Goal: Task Accomplishment & Management: Use online tool/utility

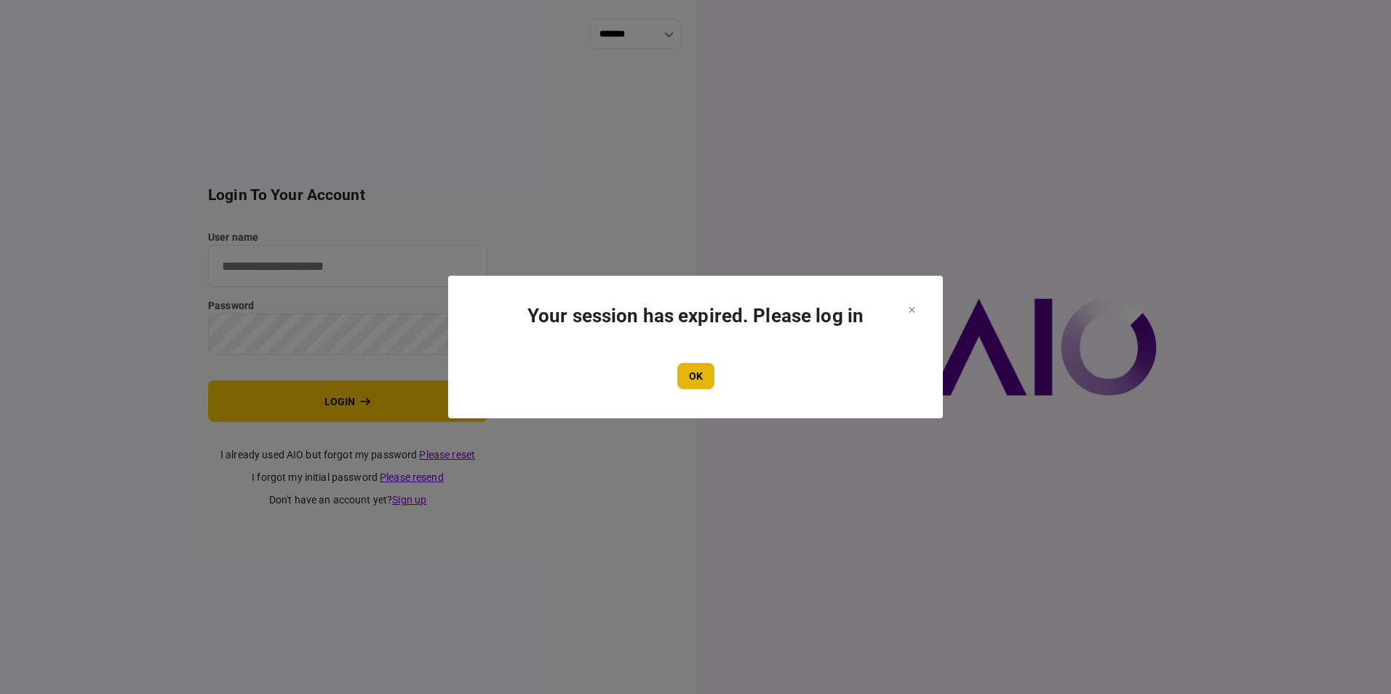
click at [702, 372] on button "OK" at bounding box center [695, 376] width 37 height 26
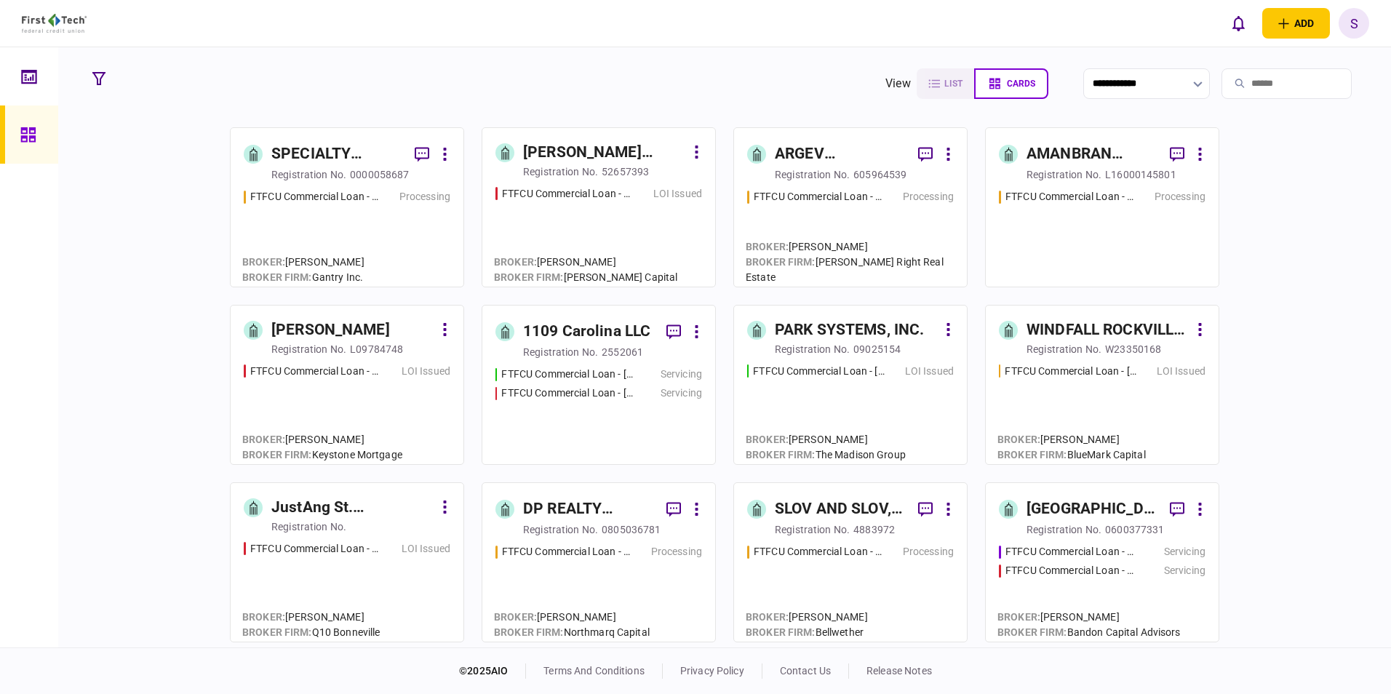
click at [1300, 80] on input "search" at bounding box center [1286, 83] width 130 height 31
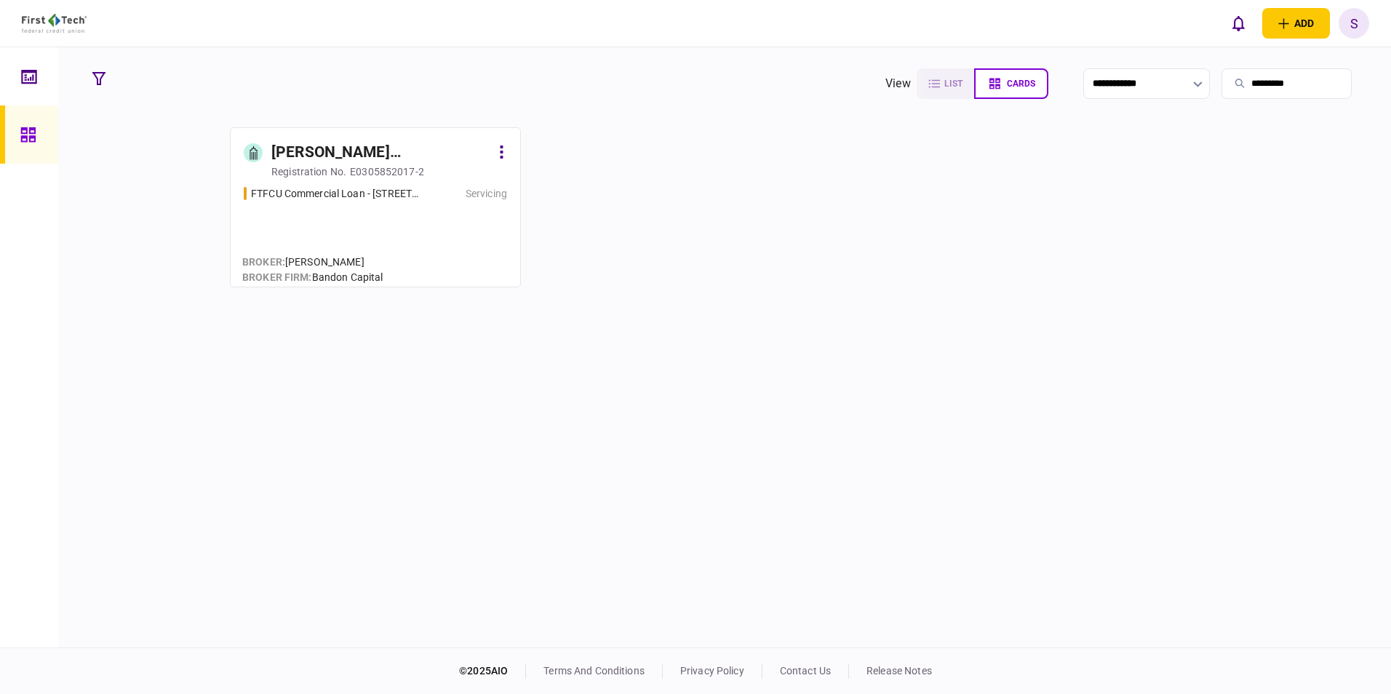
type input "*********"
click at [402, 186] on div "FTFCU Commercial Loan - [STREET_ADDRESS]" at bounding box center [336, 193] width 170 height 15
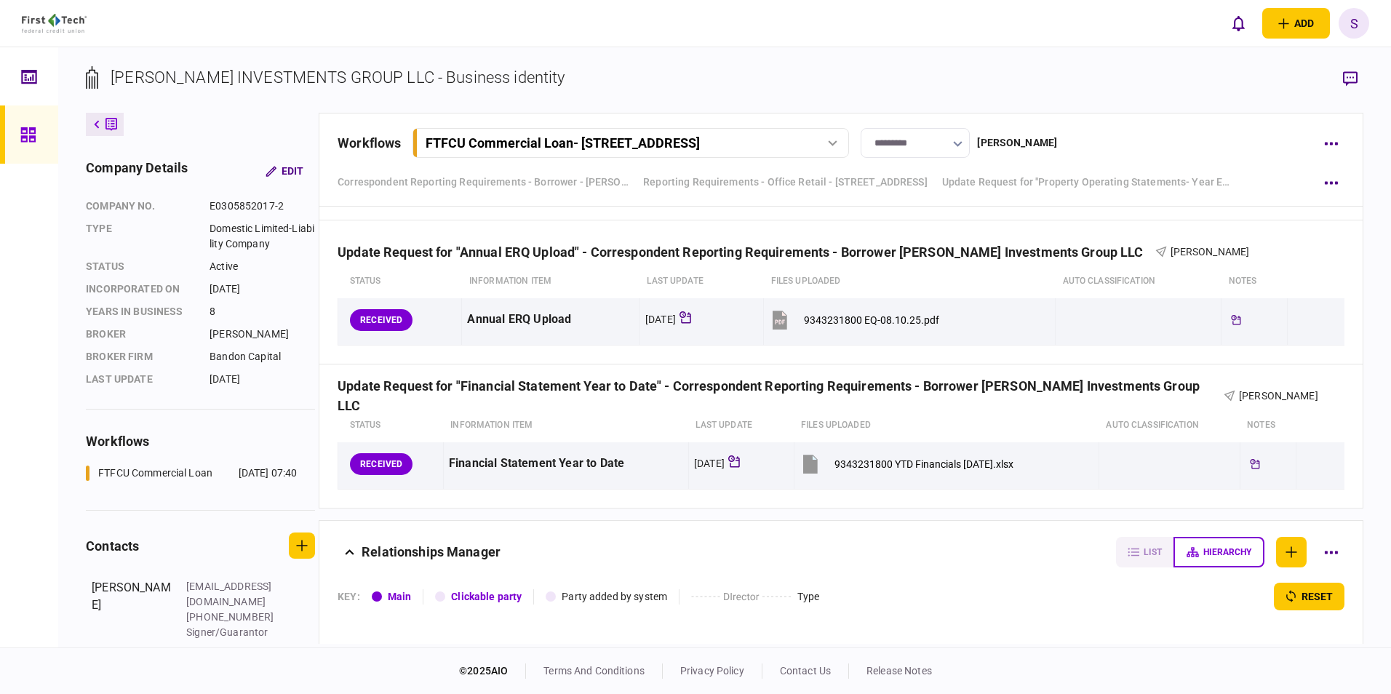
scroll to position [1018, 0]
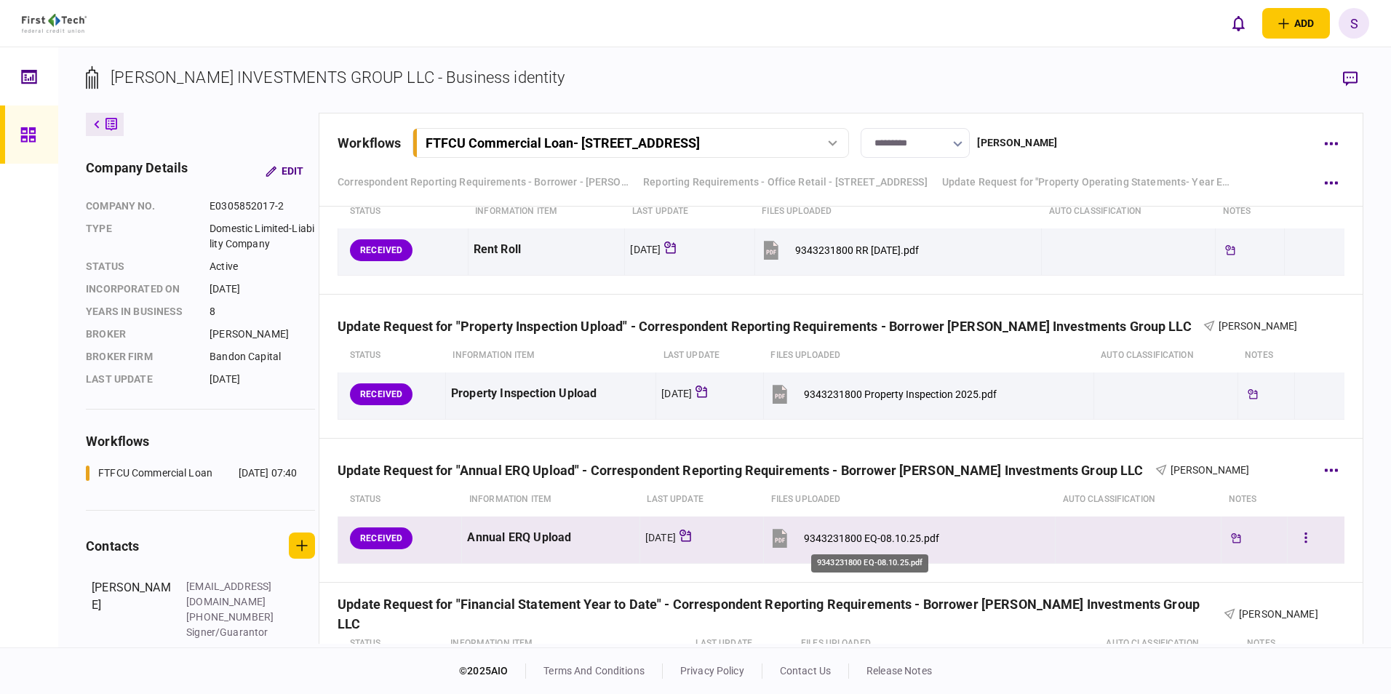
click at [882, 534] on div "9343231800 EQ-08.10.25.pdf" at bounding box center [871, 539] width 135 height 12
click at [1299, 536] on button "button" at bounding box center [1306, 538] width 26 height 26
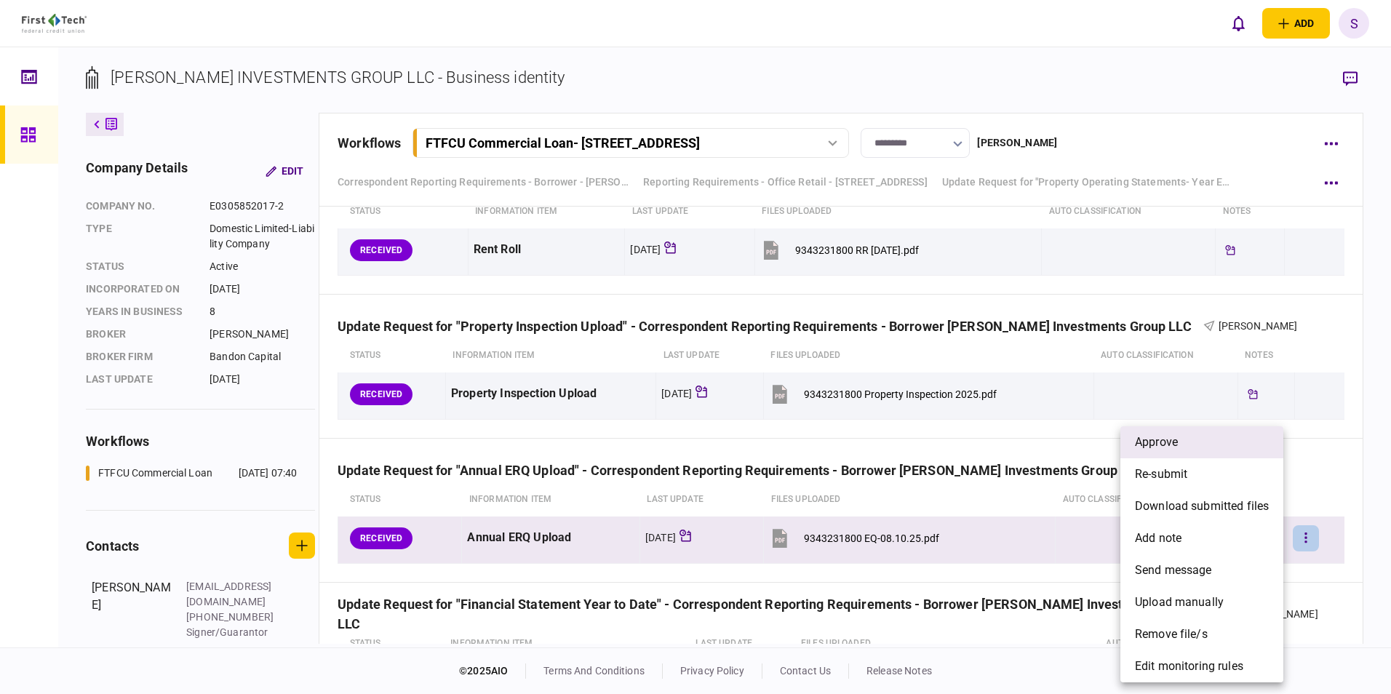
click at [1192, 449] on li "approve" at bounding box center [1201, 442] width 163 height 32
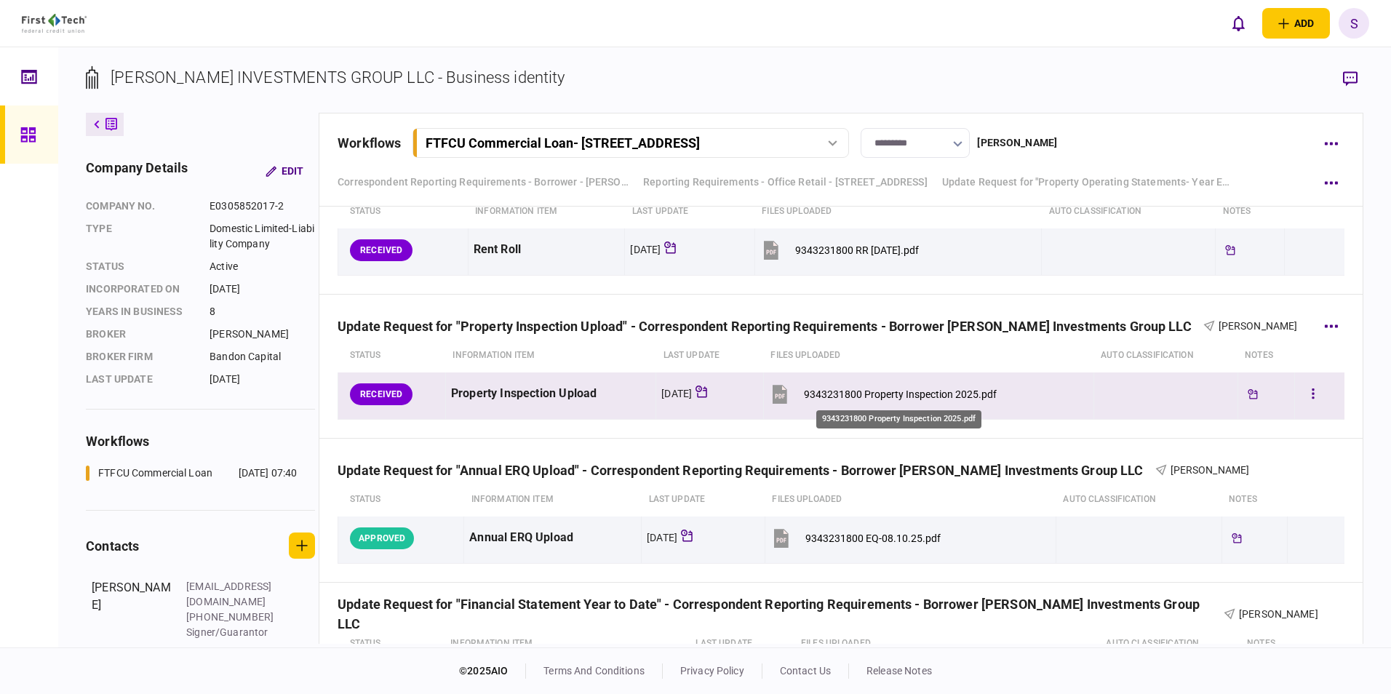
click at [906, 390] on div "9343231800 Property Inspection 2025.pdf" at bounding box center [900, 394] width 193 height 12
click at [1312, 392] on icon "button" at bounding box center [1313, 394] width 3 height 14
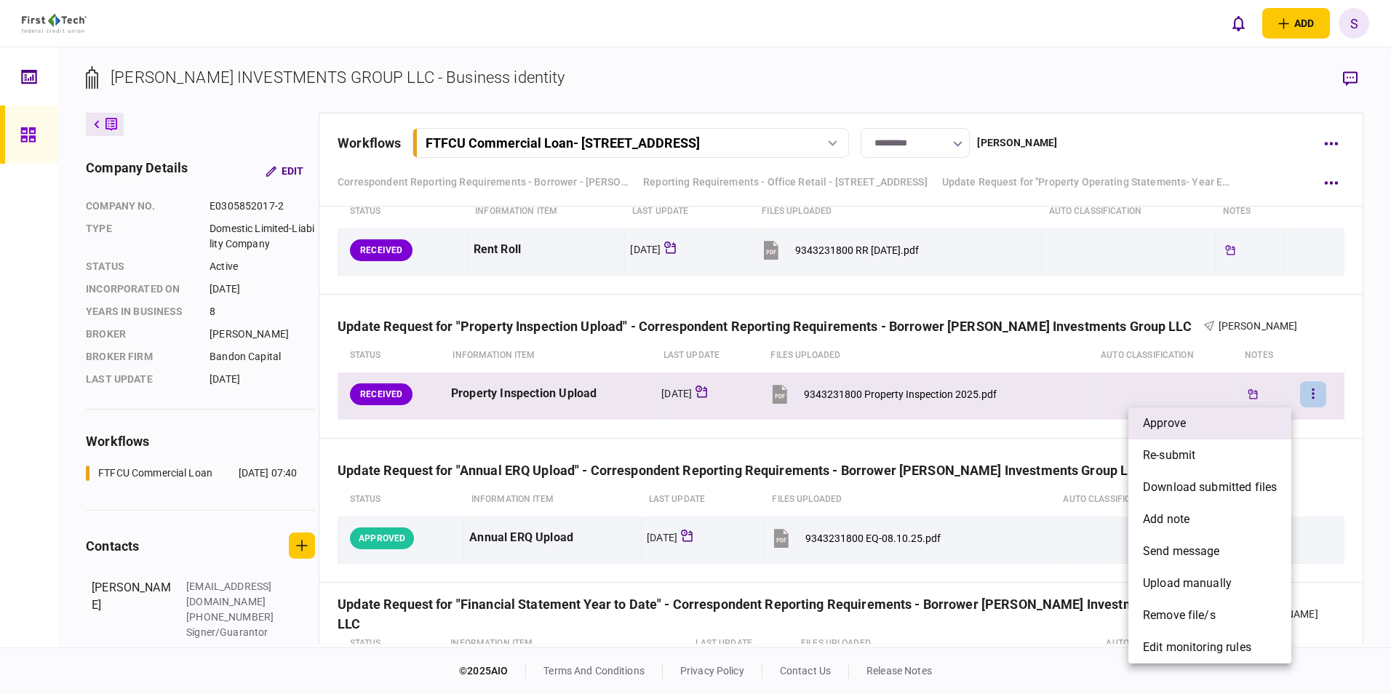
click at [1187, 427] on li "approve" at bounding box center [1209, 423] width 163 height 32
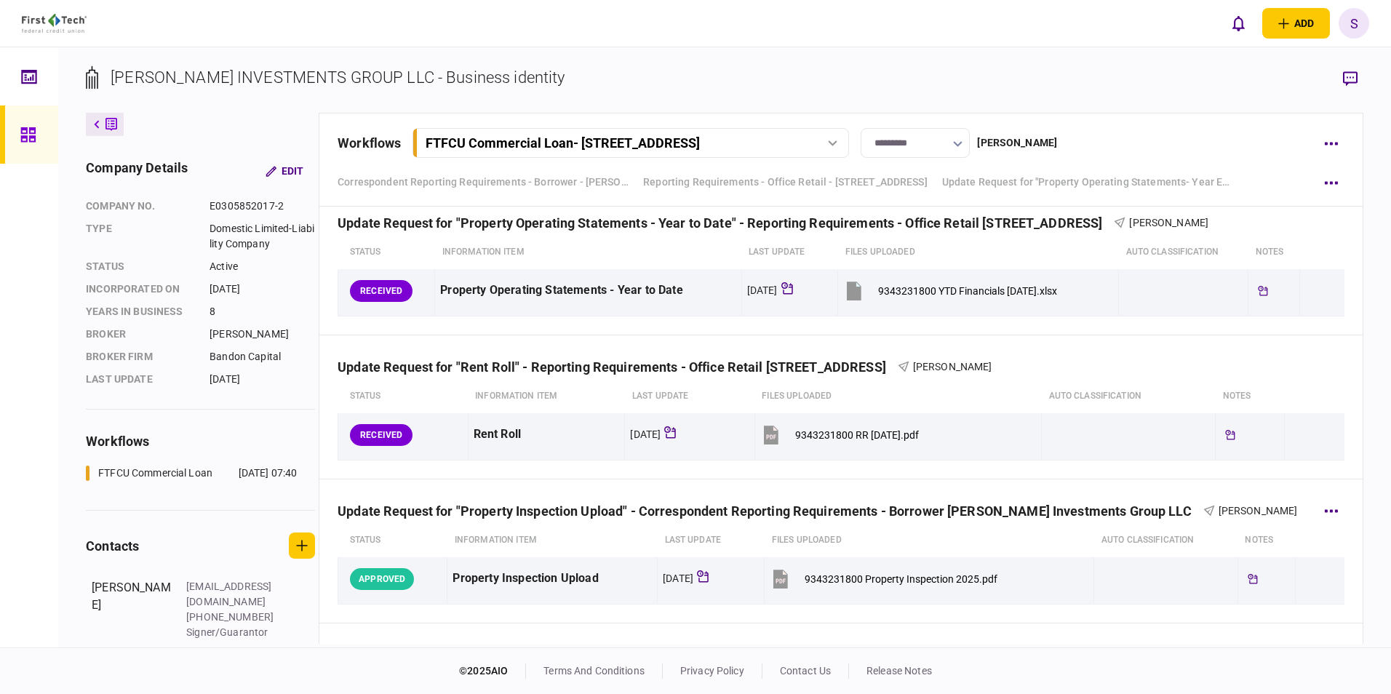
scroll to position [800, 0]
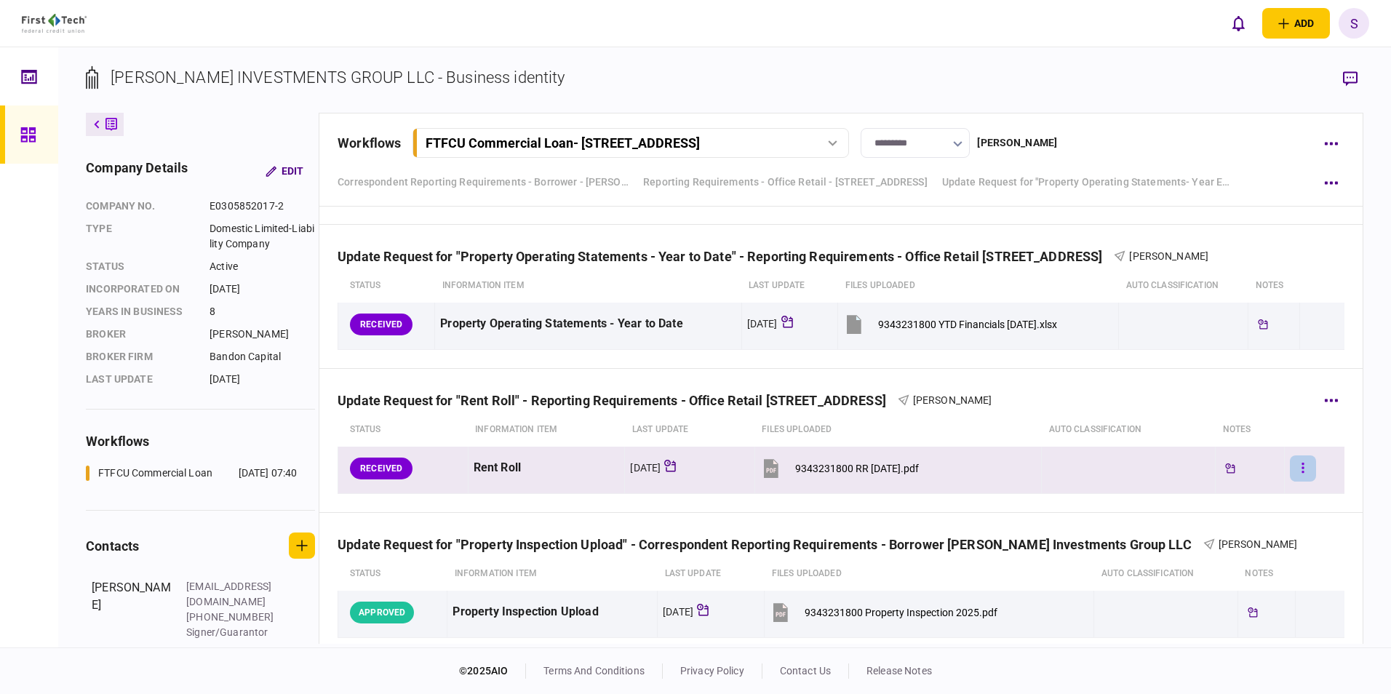
click at [1299, 467] on button "button" at bounding box center [1303, 468] width 26 height 26
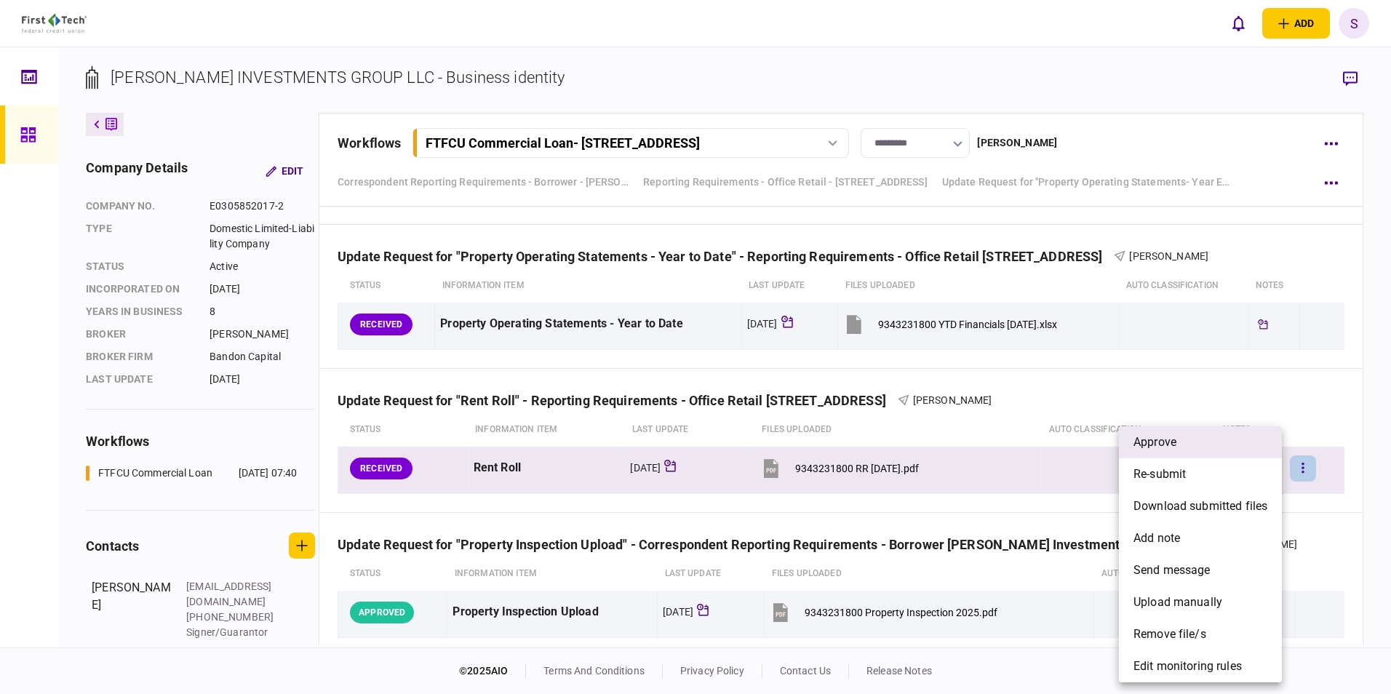
click at [1179, 444] on li "approve" at bounding box center [1200, 442] width 163 height 32
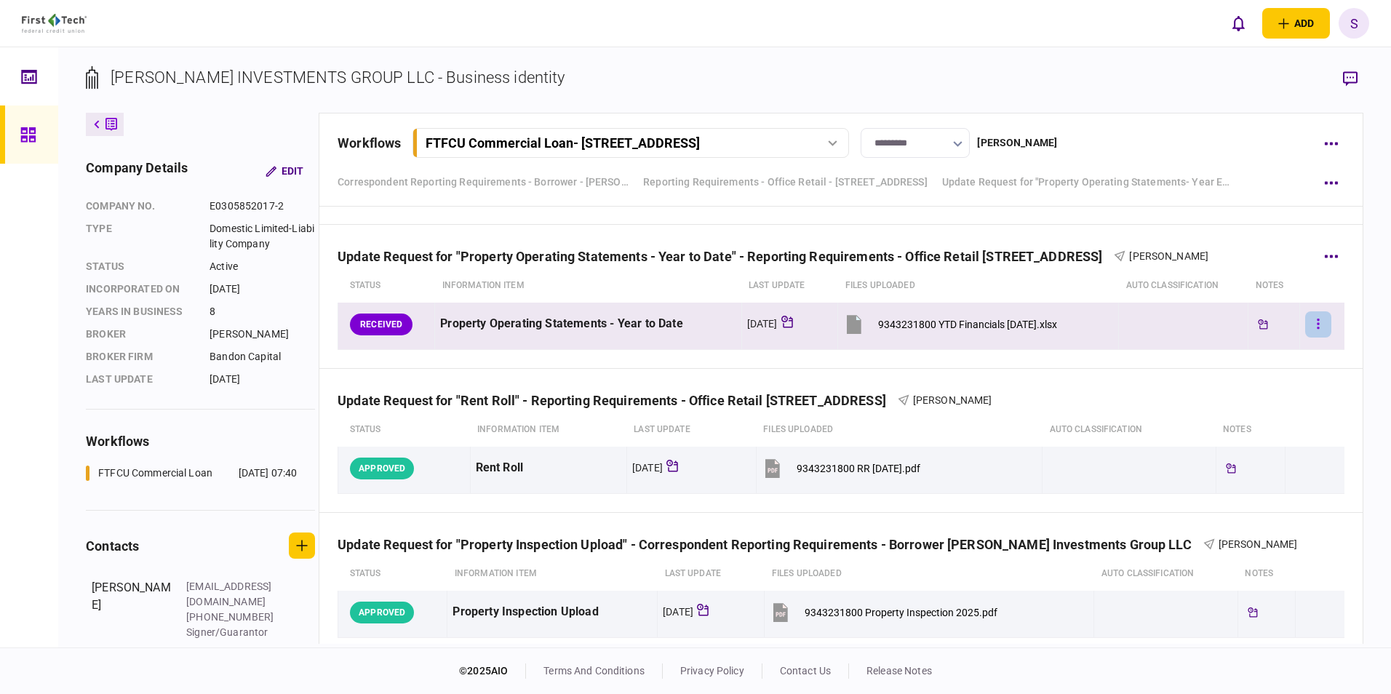
click at [1309, 315] on button "button" at bounding box center [1318, 324] width 26 height 26
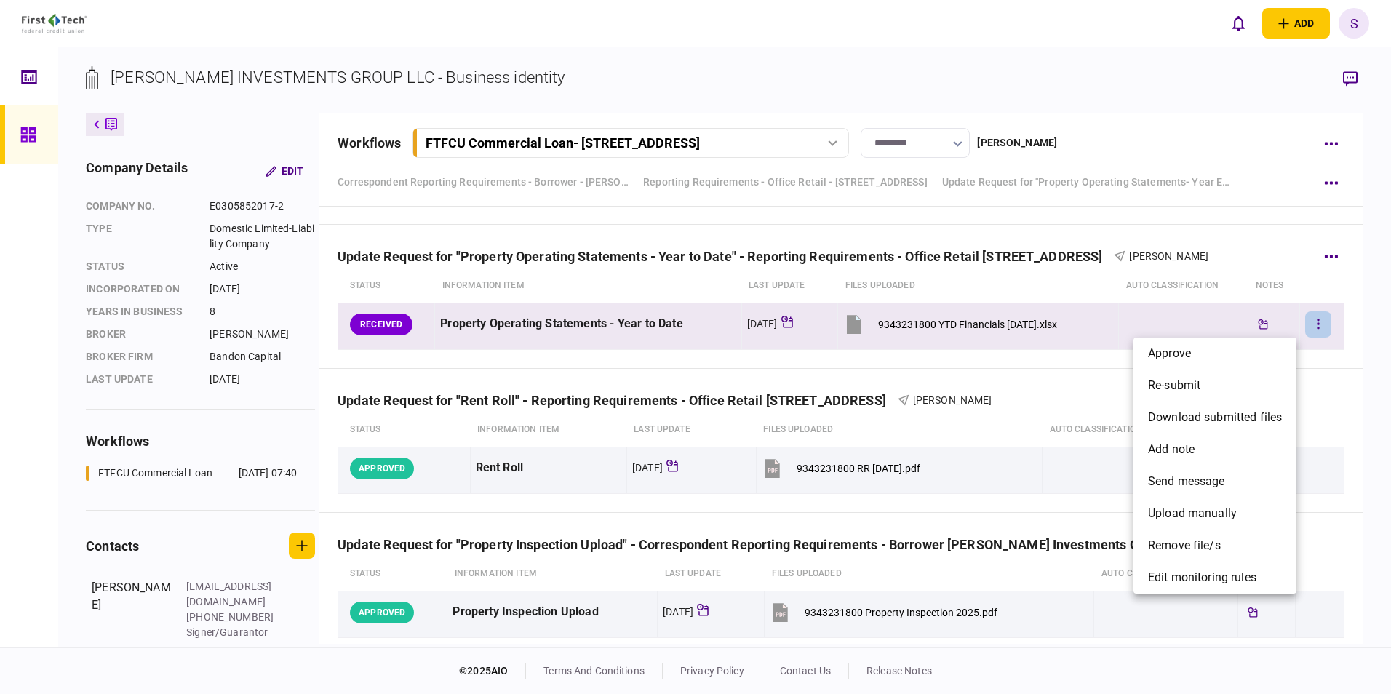
click at [1192, 347] on li "approve" at bounding box center [1214, 354] width 163 height 32
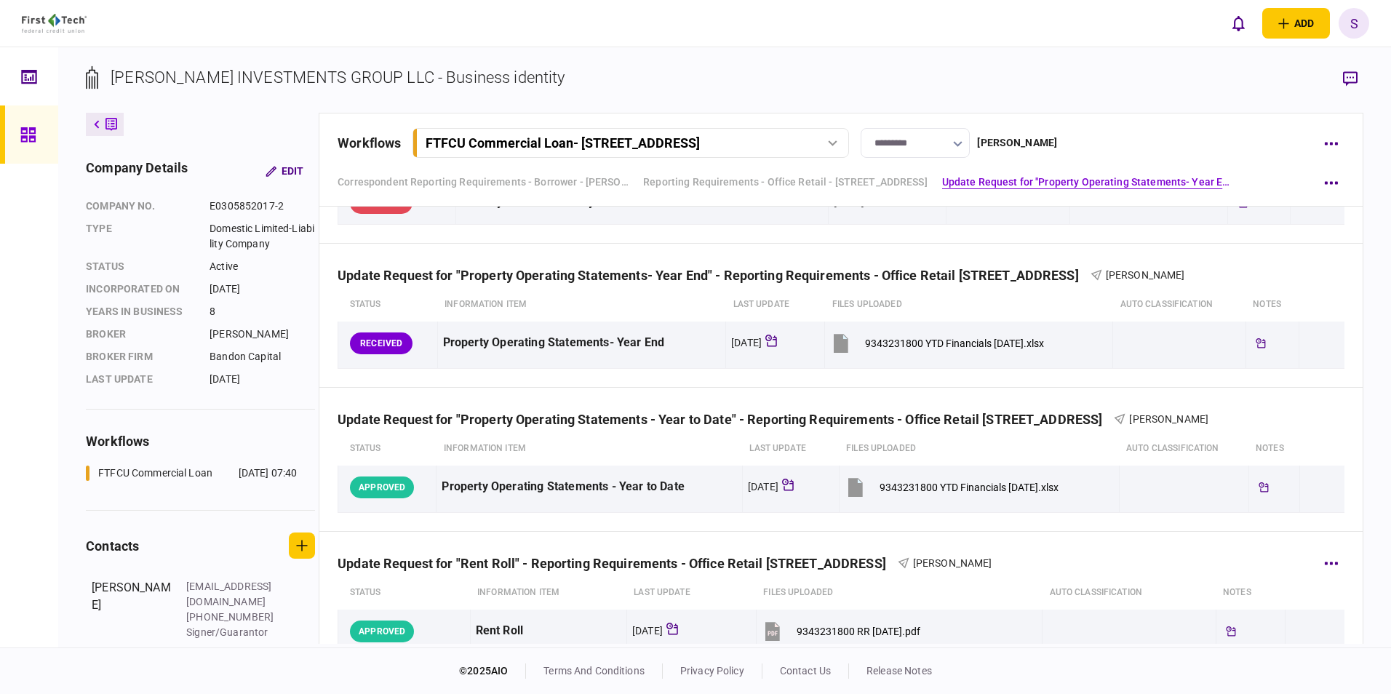
scroll to position [582, 0]
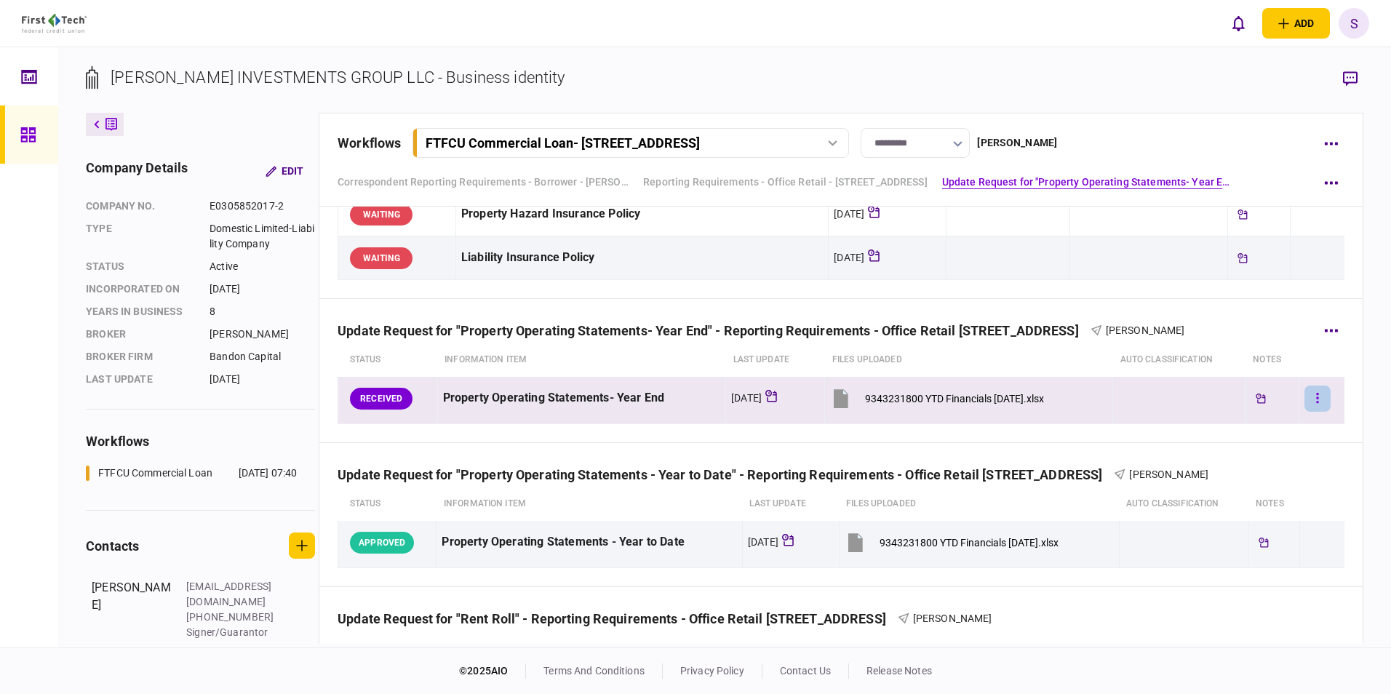
click at [1316, 395] on icon "button" at bounding box center [1317, 398] width 3 height 14
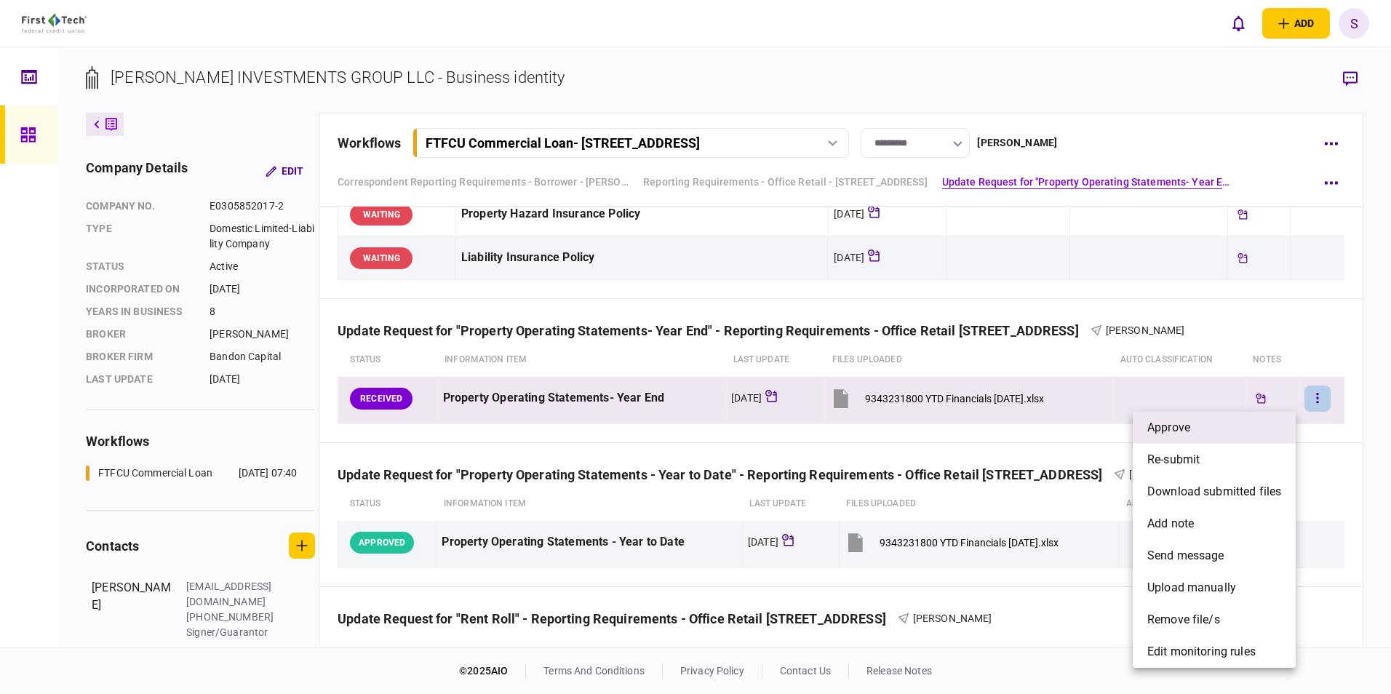
click at [1169, 428] on span "approve" at bounding box center [1168, 427] width 43 height 17
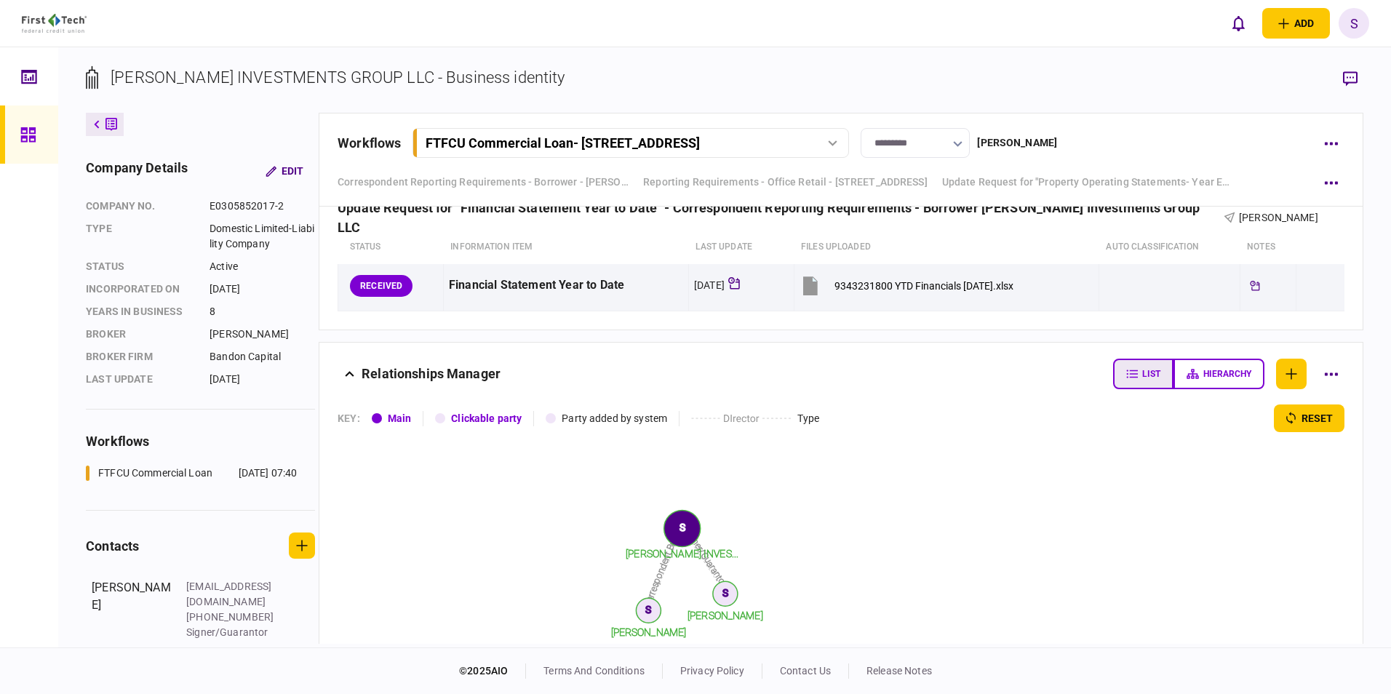
scroll to position [1382, 0]
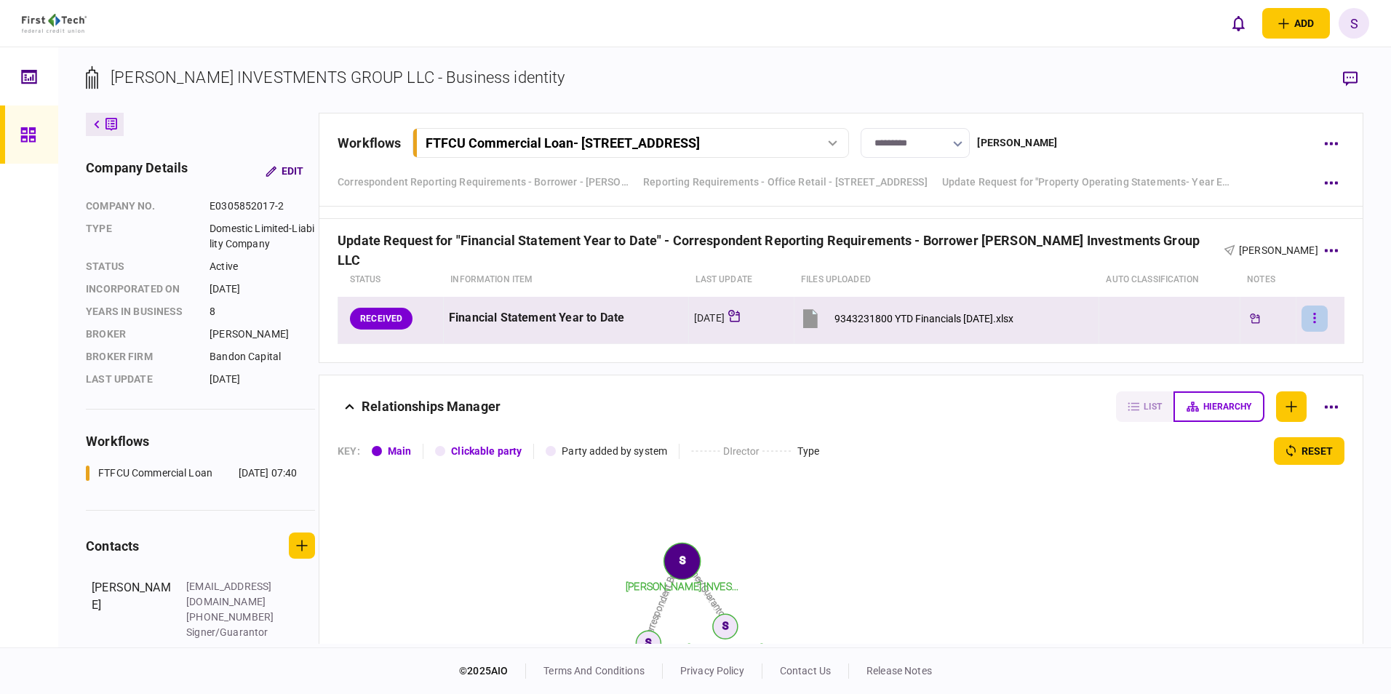
click at [1308, 320] on button "button" at bounding box center [1314, 319] width 26 height 26
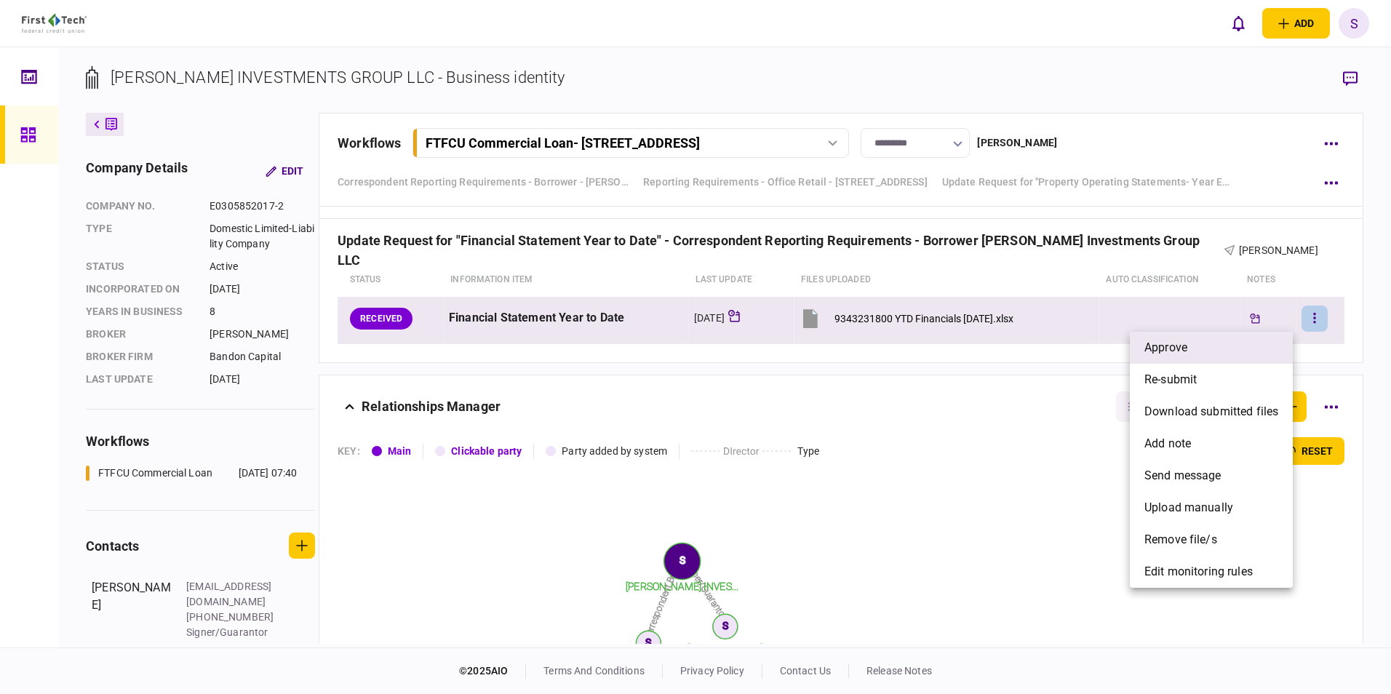
click at [1192, 347] on li "approve" at bounding box center [1211, 348] width 163 height 32
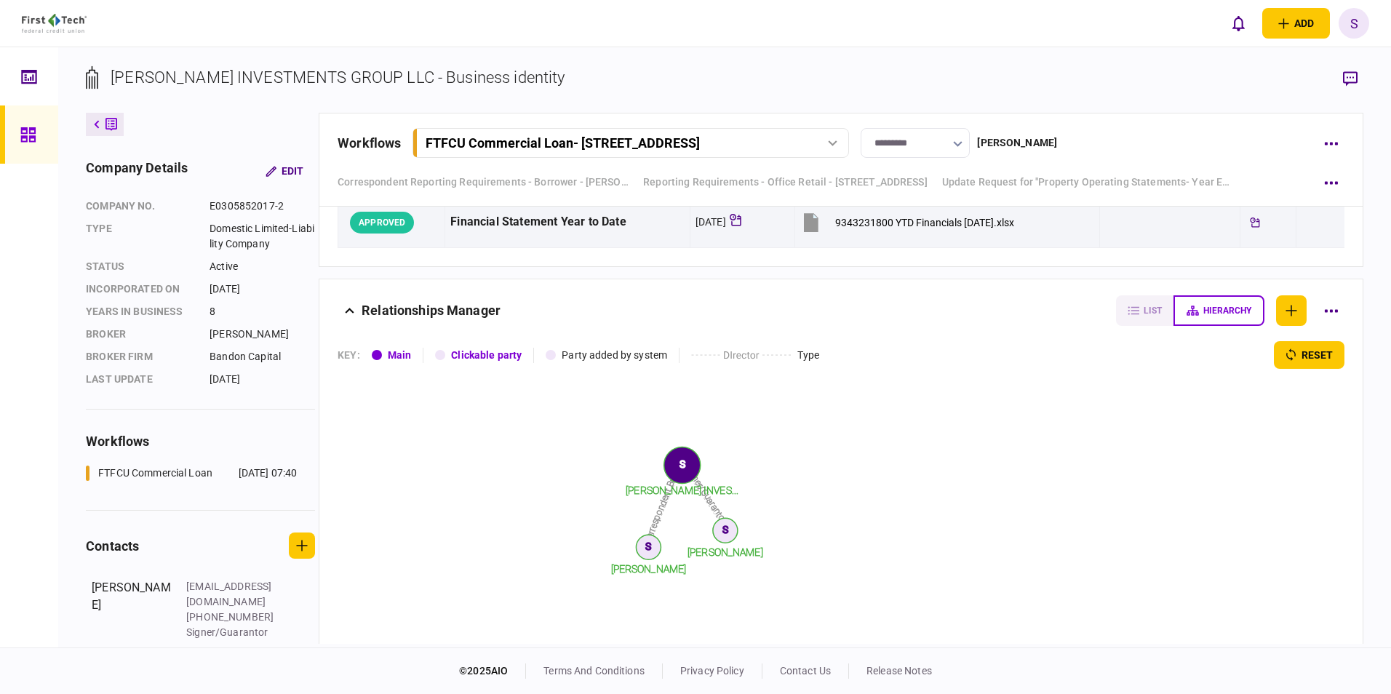
scroll to position [1588, 0]
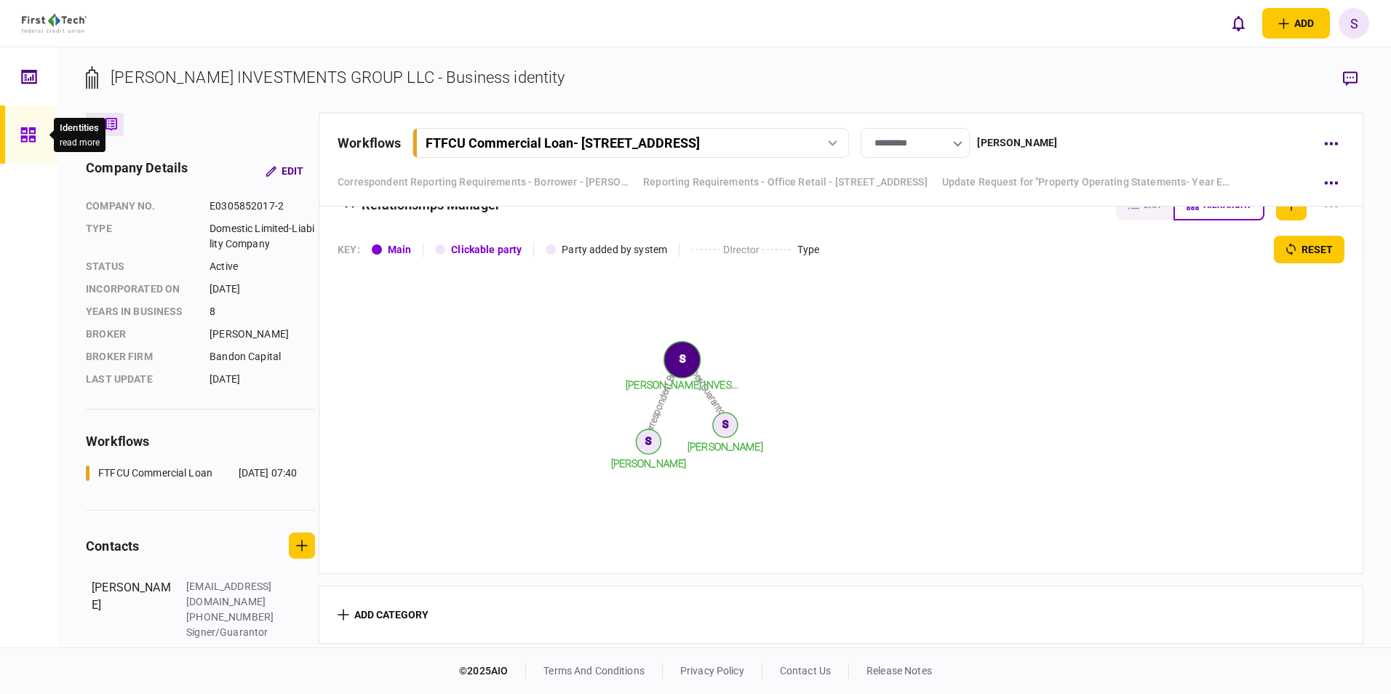
click at [23, 140] on icon at bounding box center [27, 134] width 15 height 15
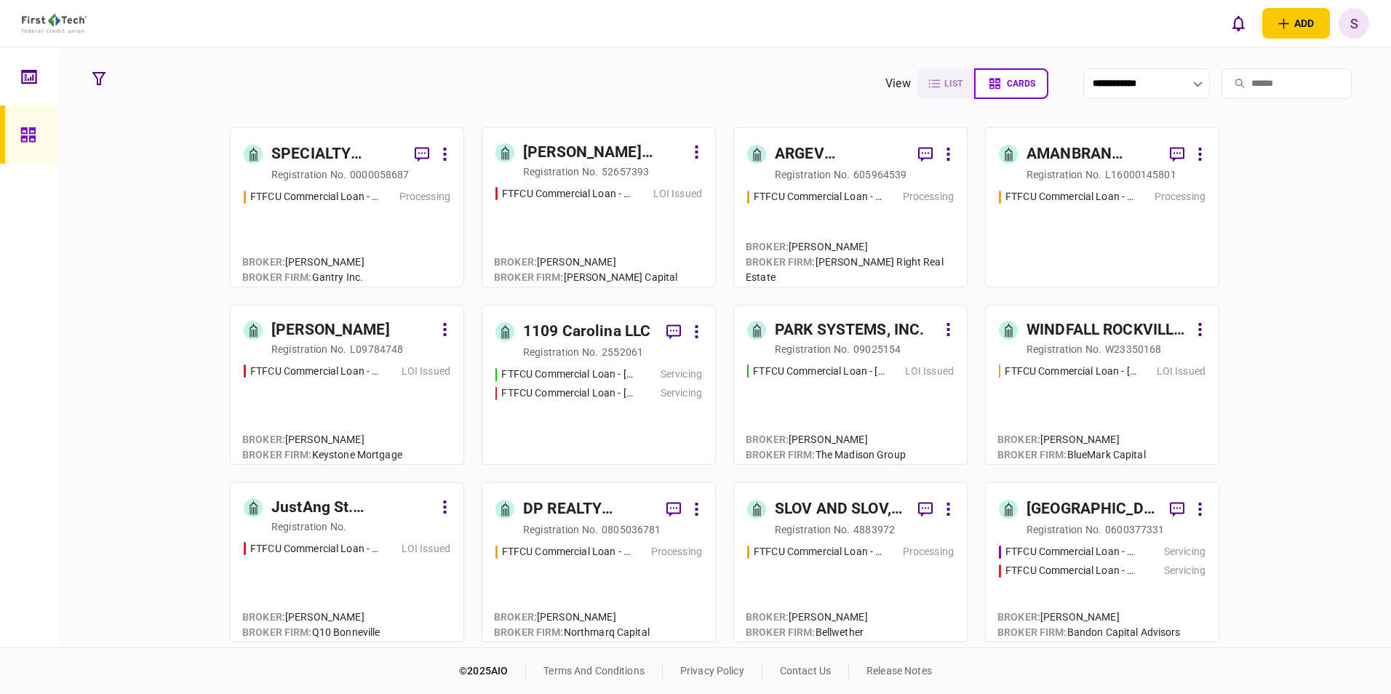
click at [1269, 86] on input "search" at bounding box center [1286, 83] width 130 height 31
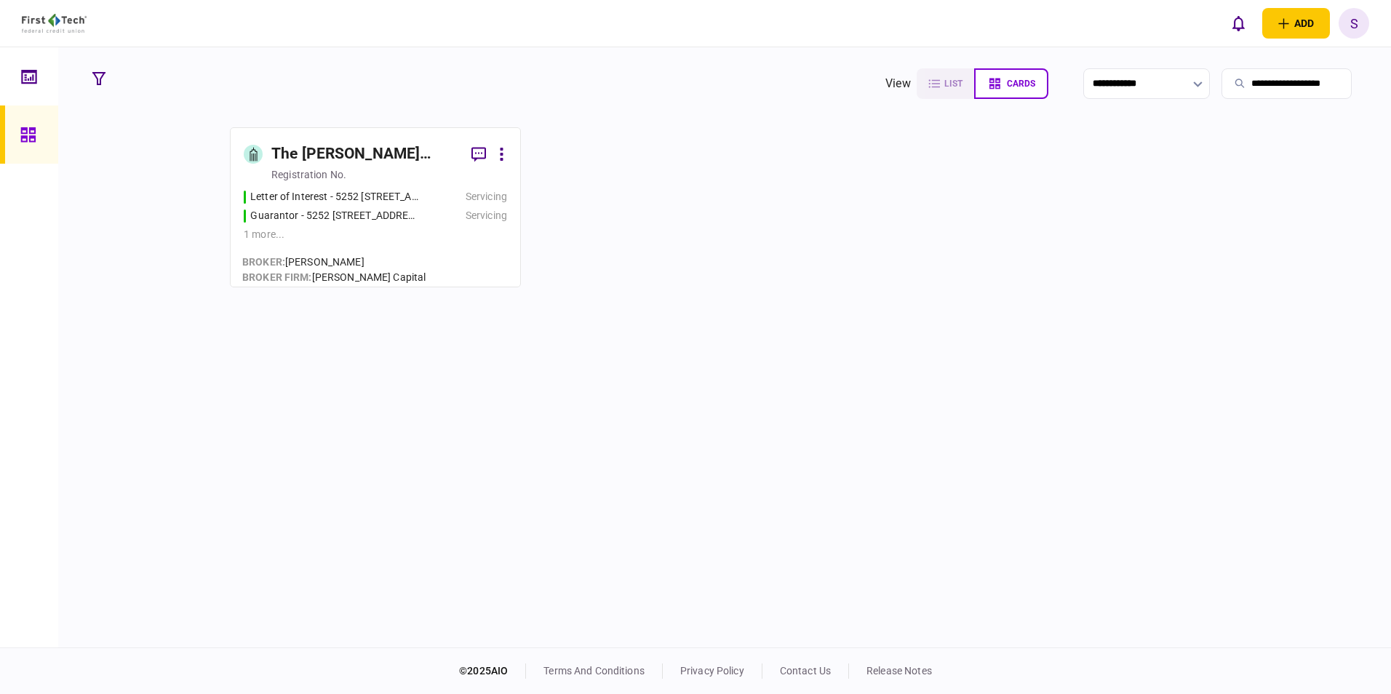
type input "**********"
click at [408, 209] on div "Guarantor - 5252 [STREET_ADDRESS][PERSON_NAME]" at bounding box center [335, 215] width 170 height 15
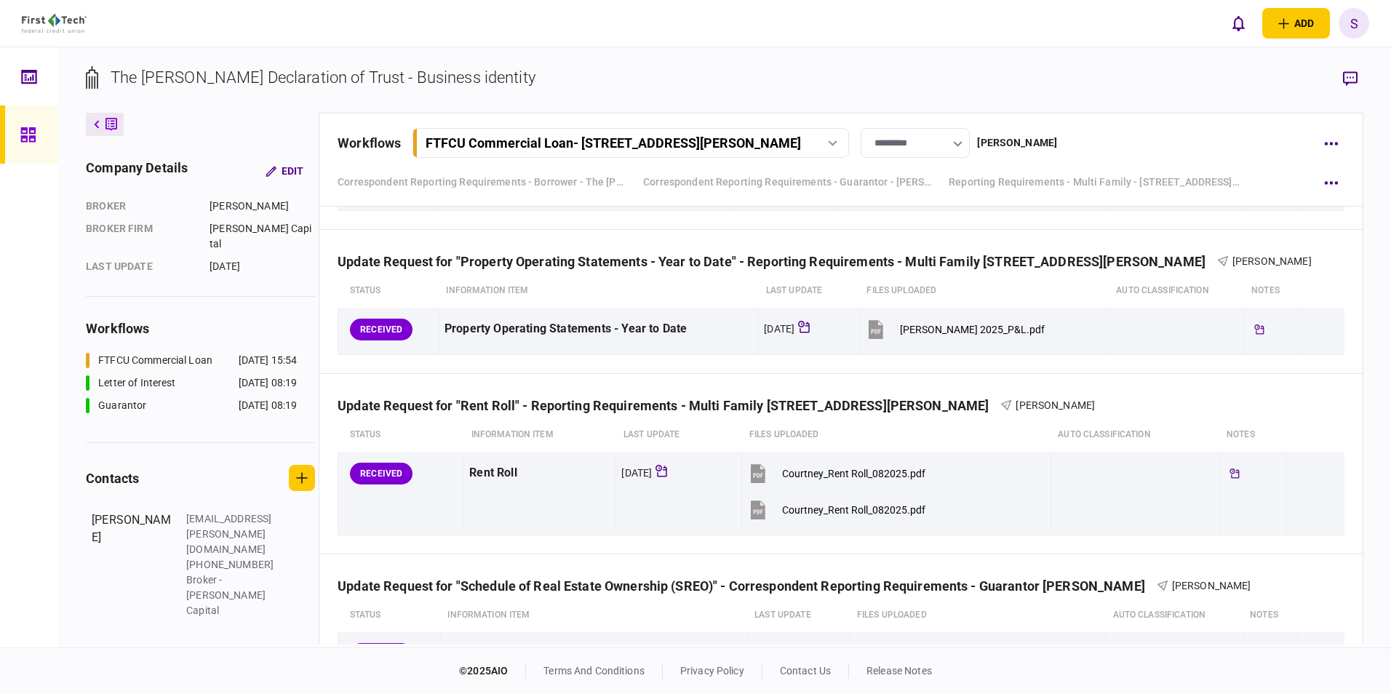
scroll to position [861, 0]
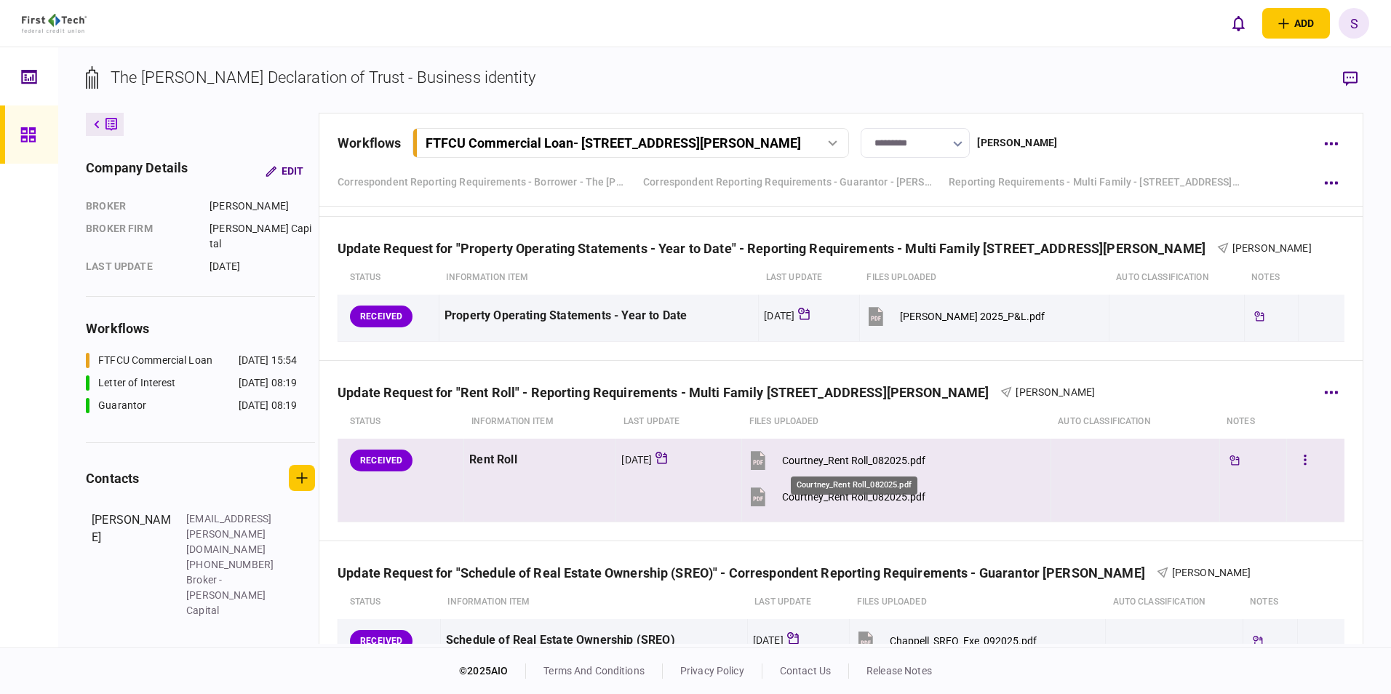
click at [862, 458] on div "Courtney_Rent Roll_082025.pdf" at bounding box center [853, 461] width 143 height 12
click at [1293, 457] on button "button" at bounding box center [1305, 460] width 26 height 26
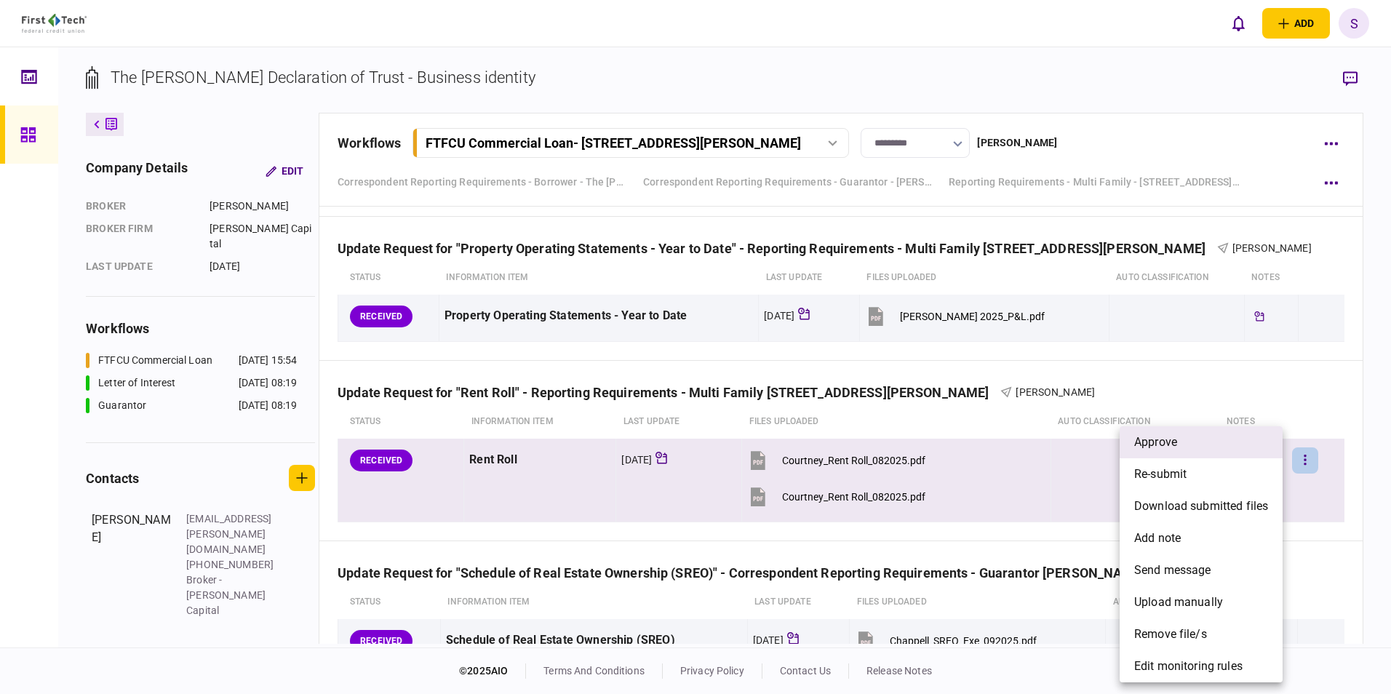
click at [1214, 449] on li "approve" at bounding box center [1201, 442] width 163 height 32
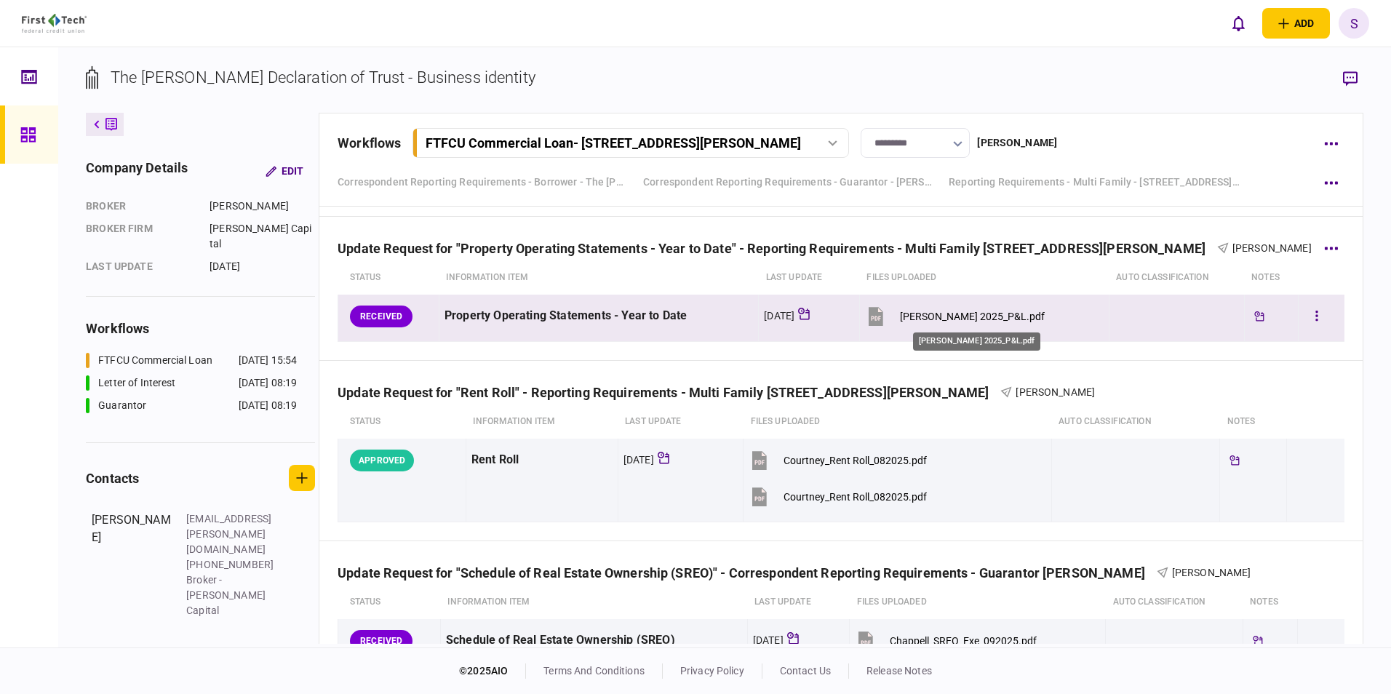
click at [969, 316] on div "[PERSON_NAME] 2025_P&L.pdf" at bounding box center [972, 317] width 145 height 12
click at [1312, 312] on button "button" at bounding box center [1317, 316] width 26 height 26
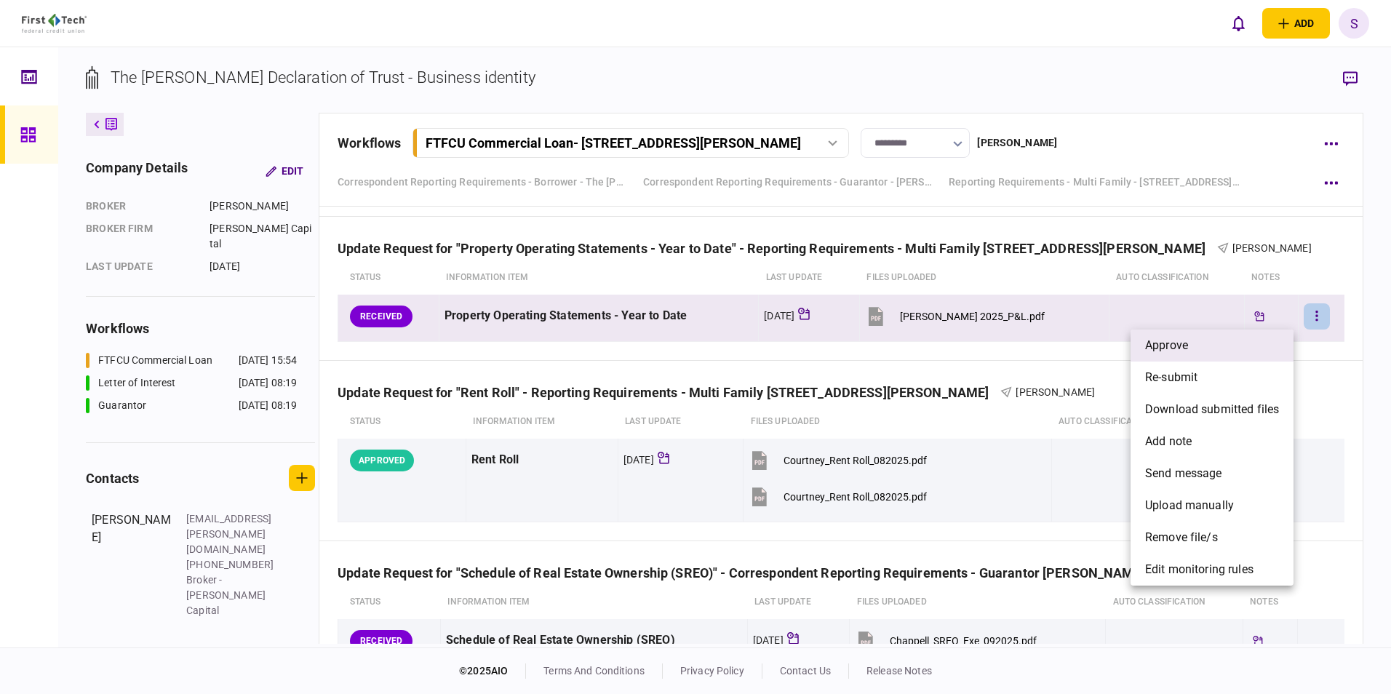
click at [1190, 343] on li "approve" at bounding box center [1212, 346] width 163 height 32
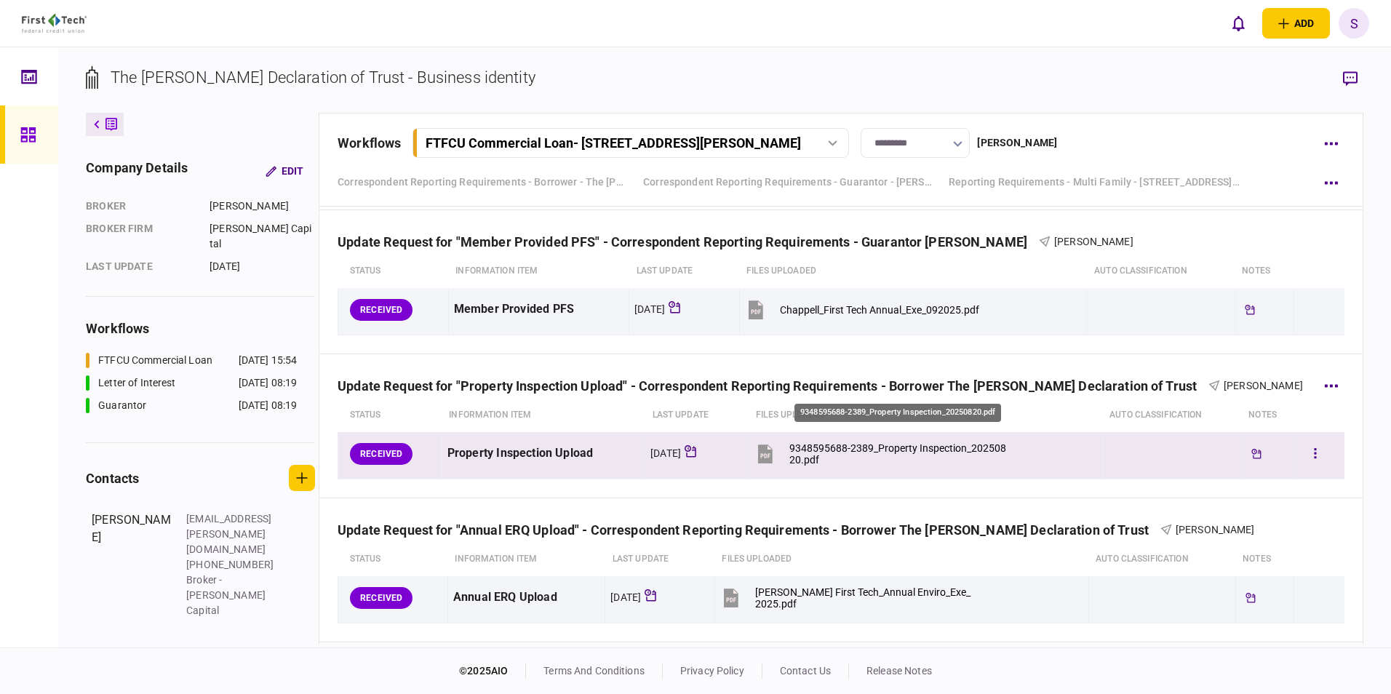
scroll to position [1443, 0]
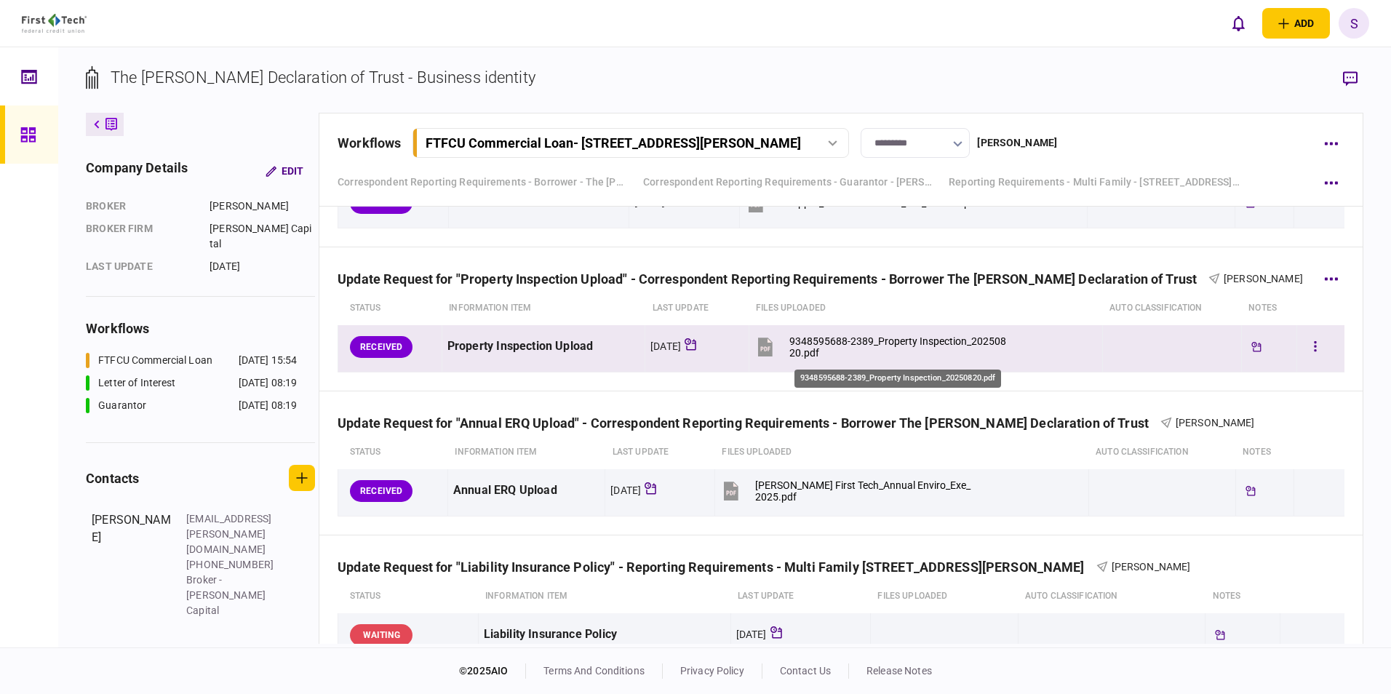
click at [920, 340] on div "9348595688-2389_Property Inspection_20250820.pdf" at bounding box center [899, 346] width 220 height 23
click at [1312, 345] on button "button" at bounding box center [1315, 347] width 26 height 26
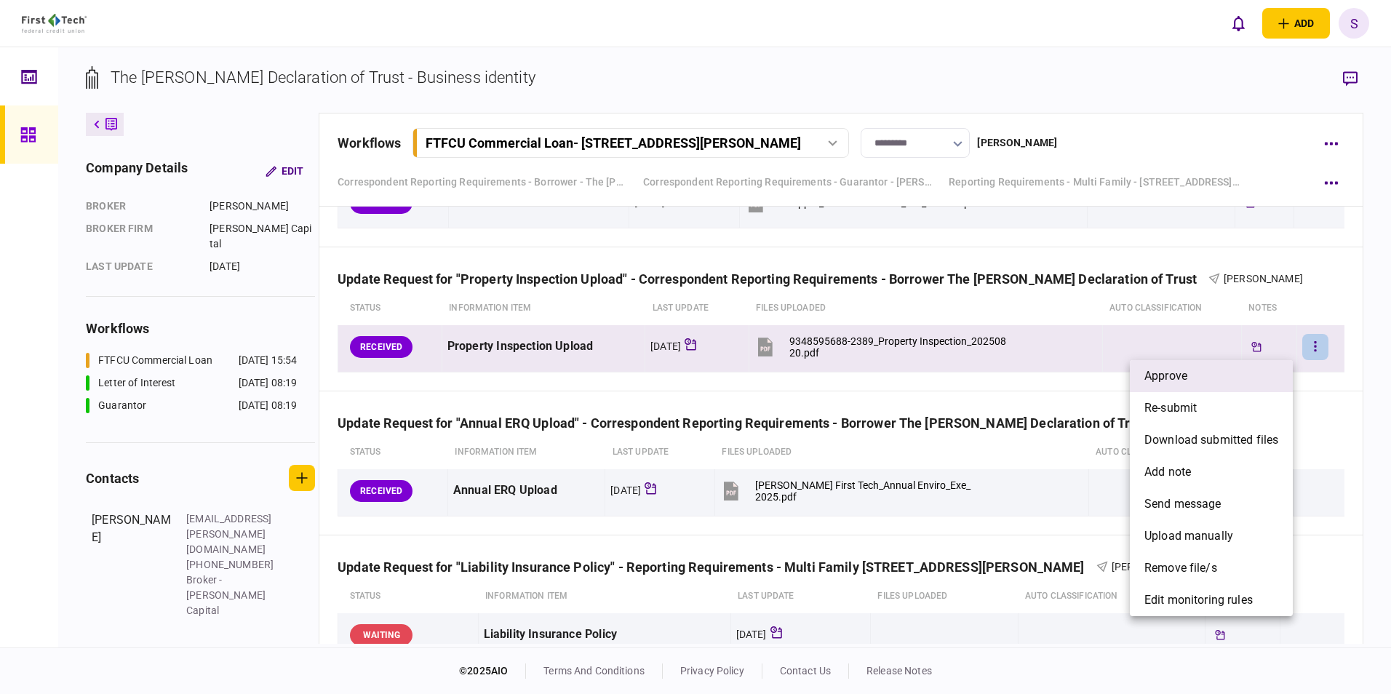
click at [1193, 372] on li "approve" at bounding box center [1211, 376] width 163 height 32
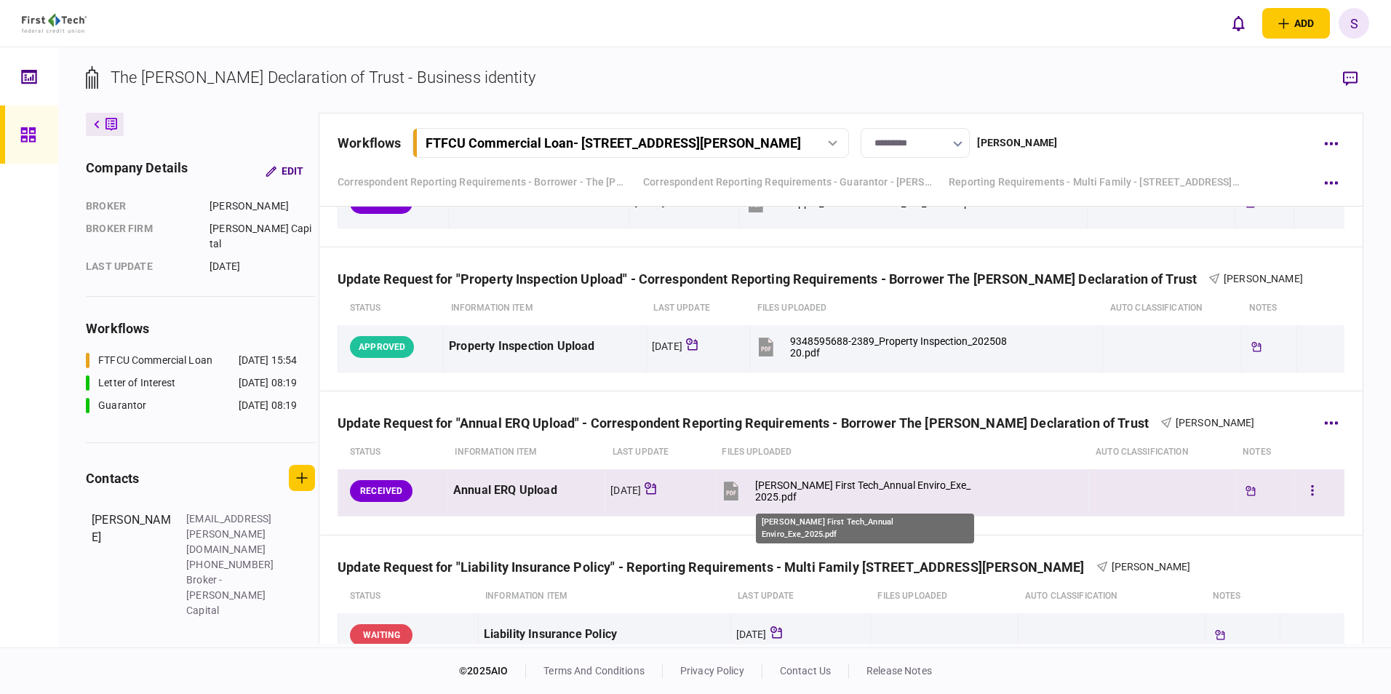
click at [901, 484] on div "[PERSON_NAME] First Tech_Annual Enviro_Exe_2025.pdf" at bounding box center [865, 490] width 220 height 23
click at [1311, 490] on icon "button" at bounding box center [1312, 490] width 2 height 10
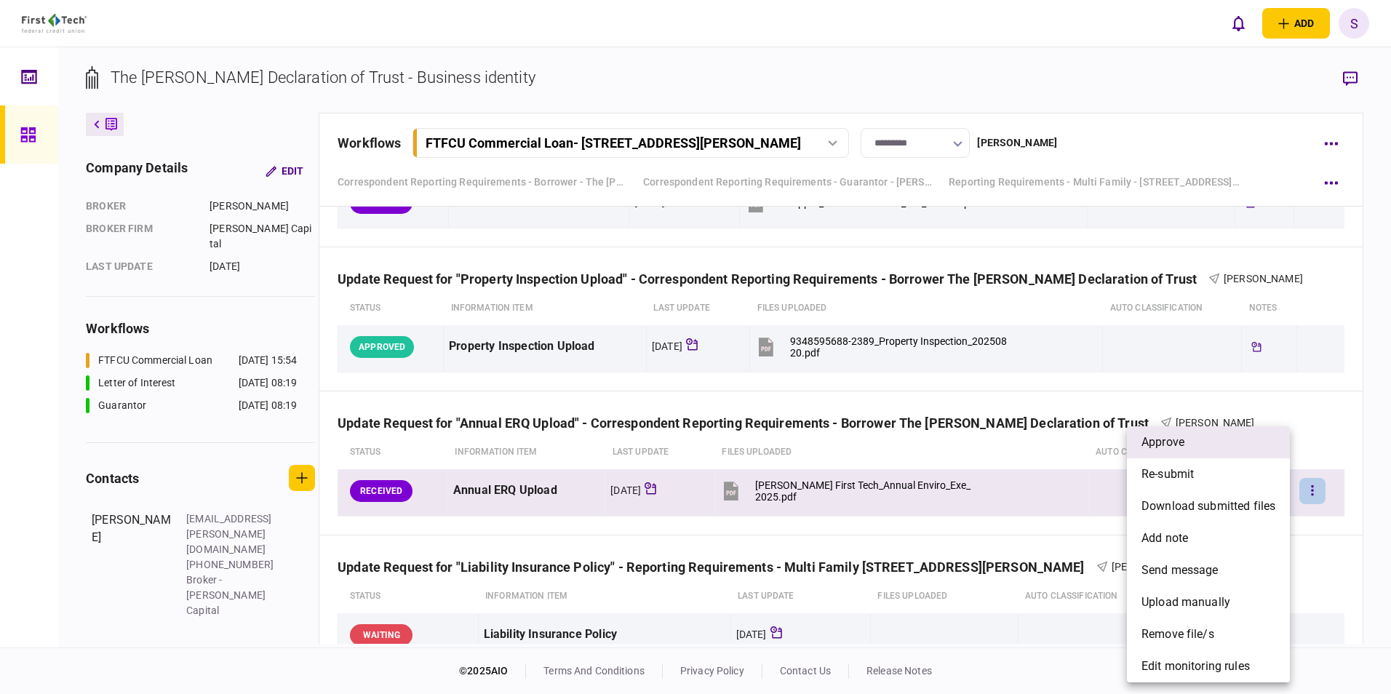
click at [1174, 446] on span "approve" at bounding box center [1162, 442] width 43 height 17
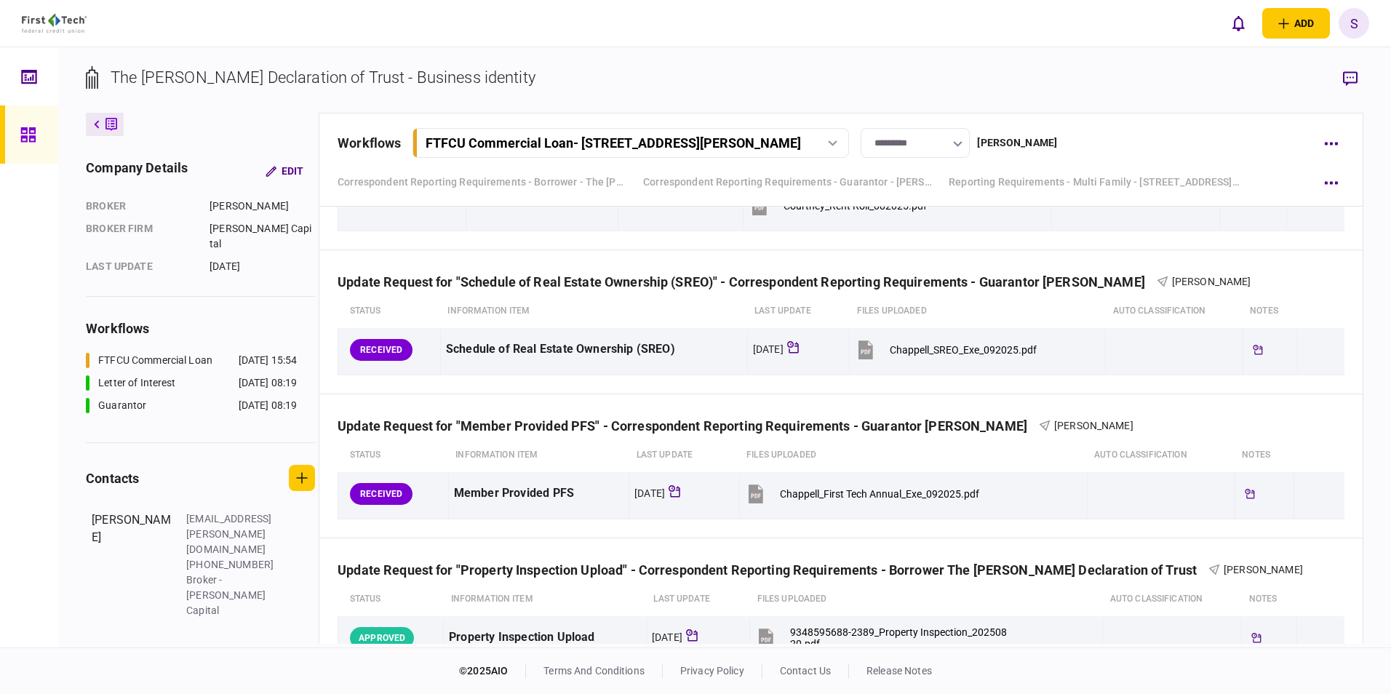
scroll to position [1080, 0]
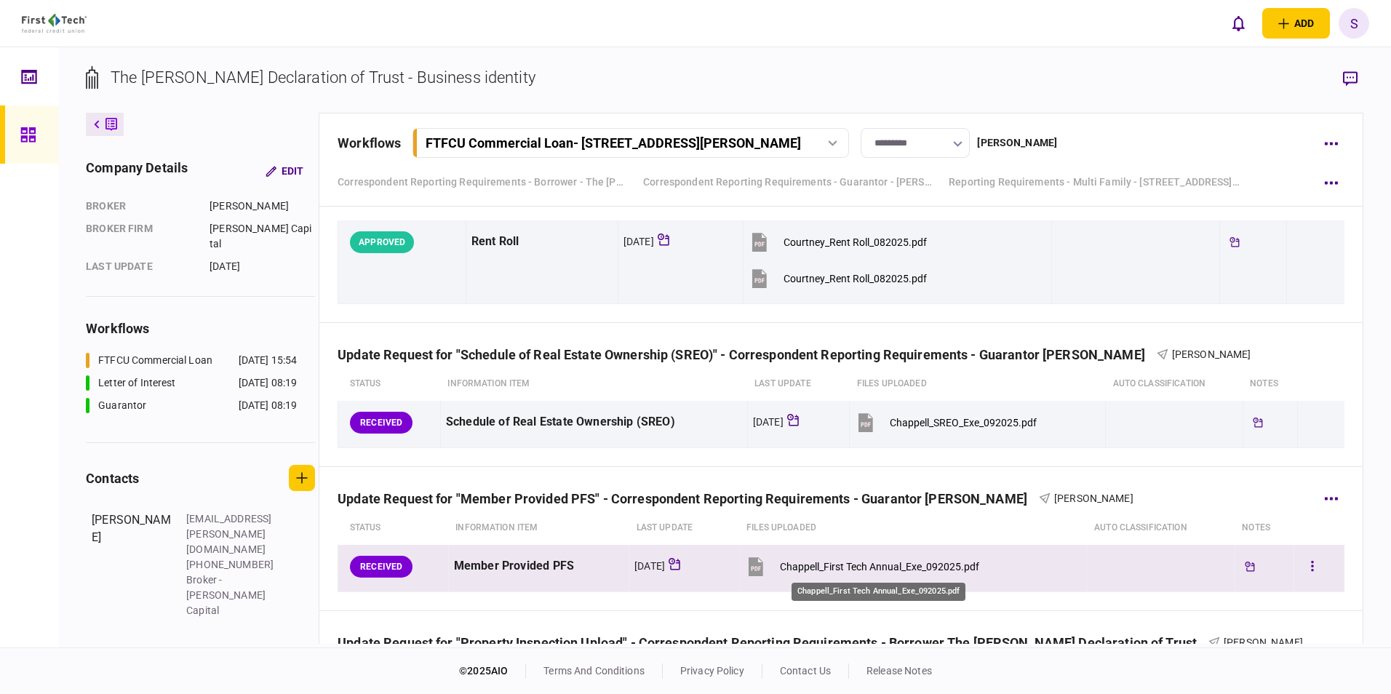
click at [877, 567] on div "Chappell_First Tech Annual_Exe_092025.pdf" at bounding box center [879, 567] width 199 height 12
click at [1304, 561] on button "button" at bounding box center [1312, 567] width 26 height 26
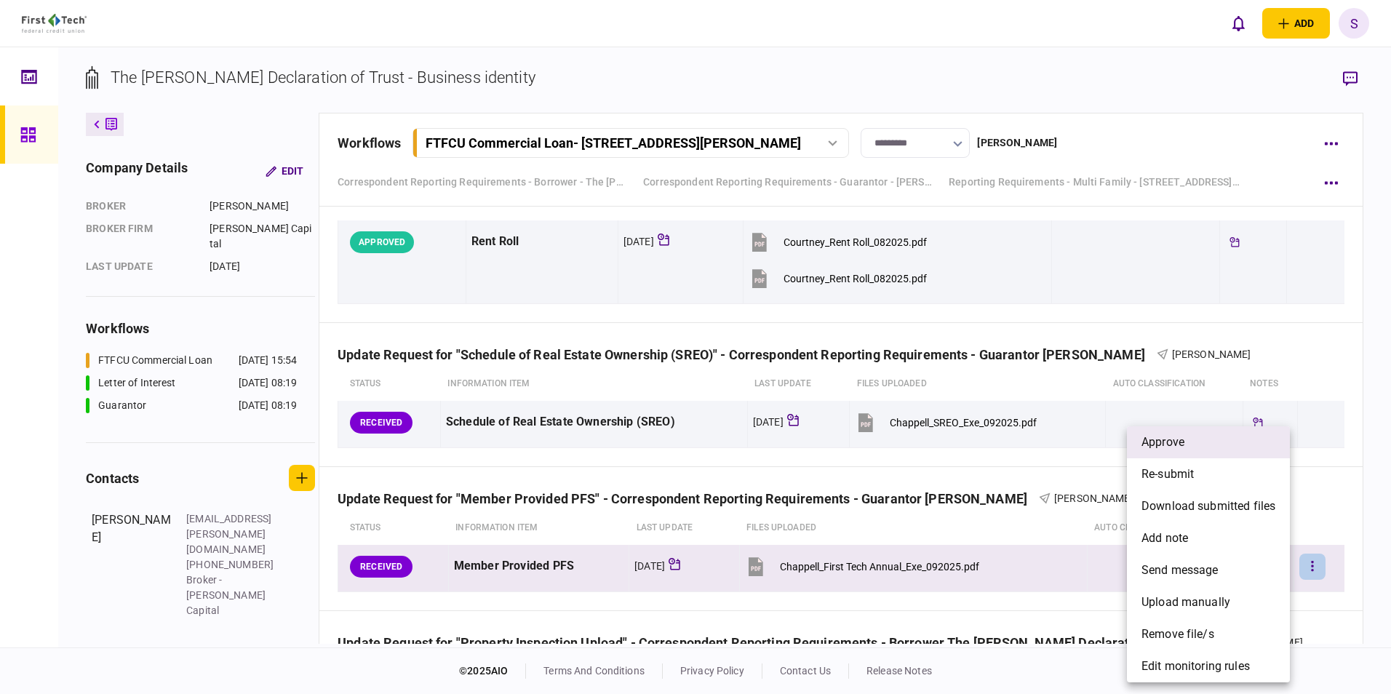
click at [1191, 444] on li "approve" at bounding box center [1208, 442] width 163 height 32
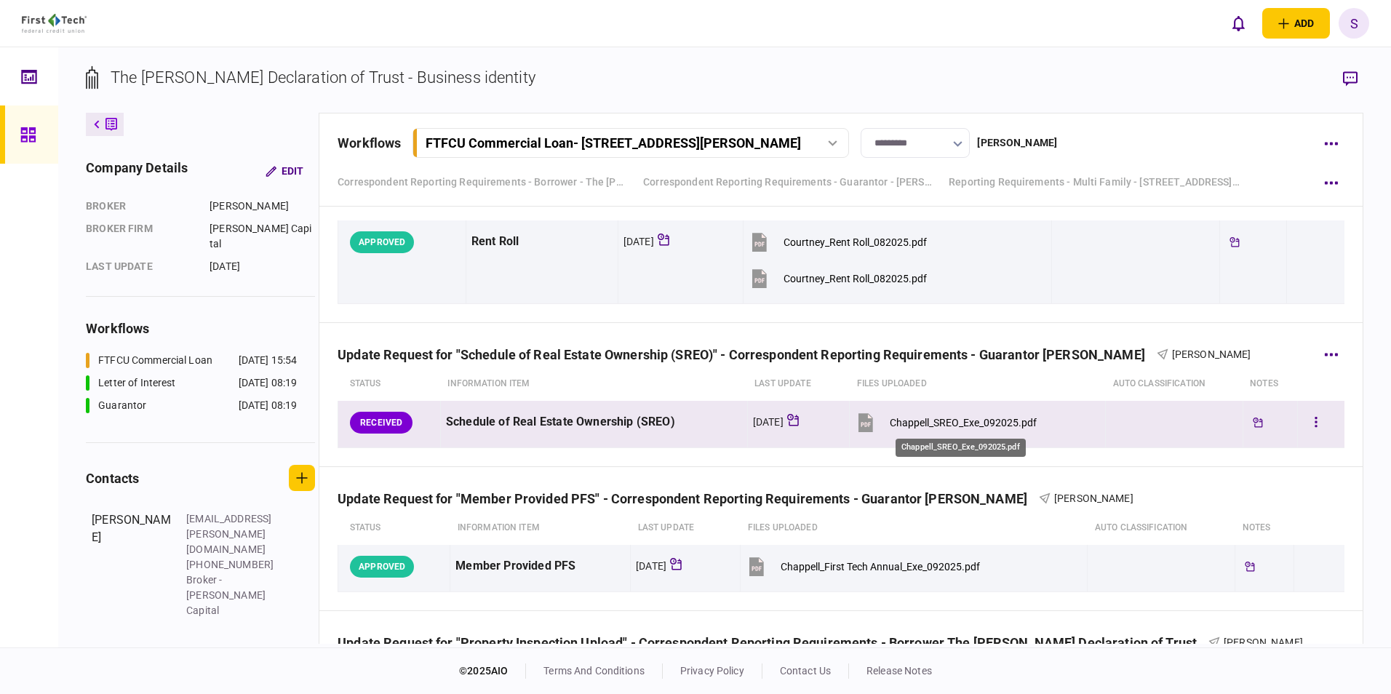
click at [974, 423] on div "Chappell_SREO_Exe_092025.pdf" at bounding box center [963, 423] width 147 height 12
click at [1309, 427] on button "button" at bounding box center [1316, 423] width 26 height 26
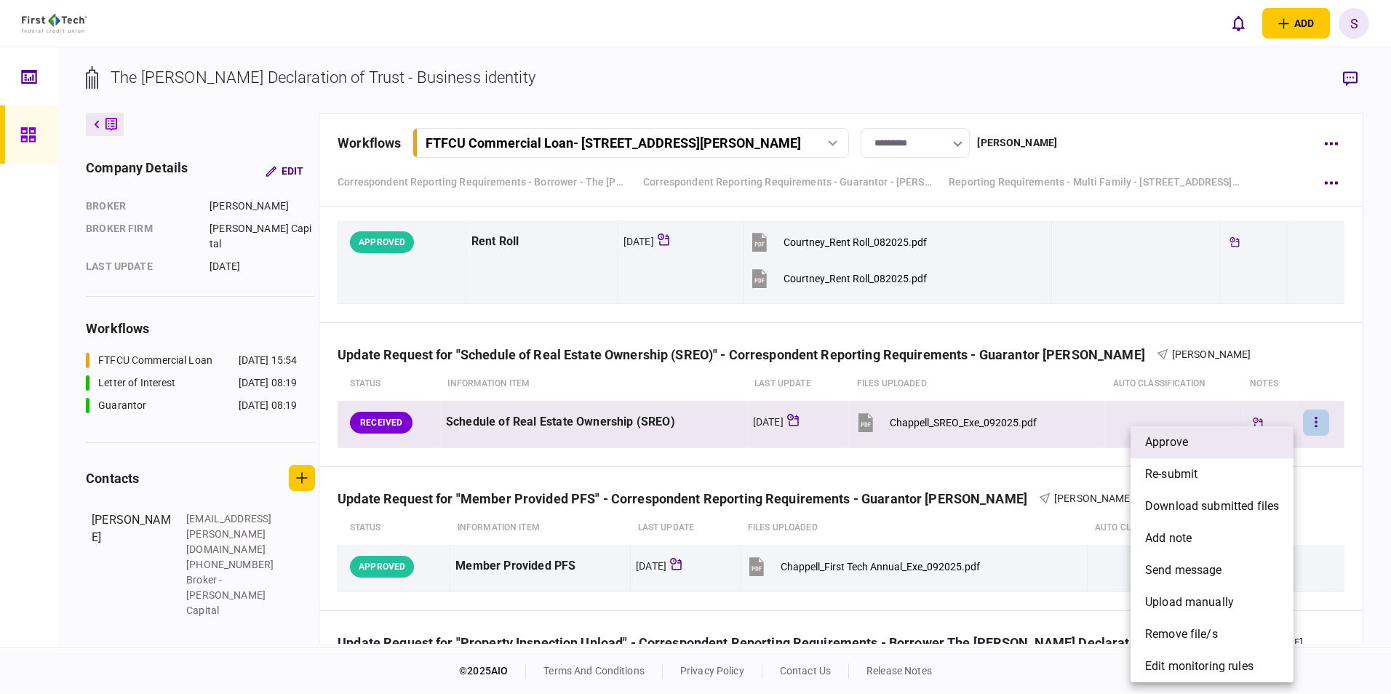
click at [1200, 444] on li "approve" at bounding box center [1212, 442] width 163 height 32
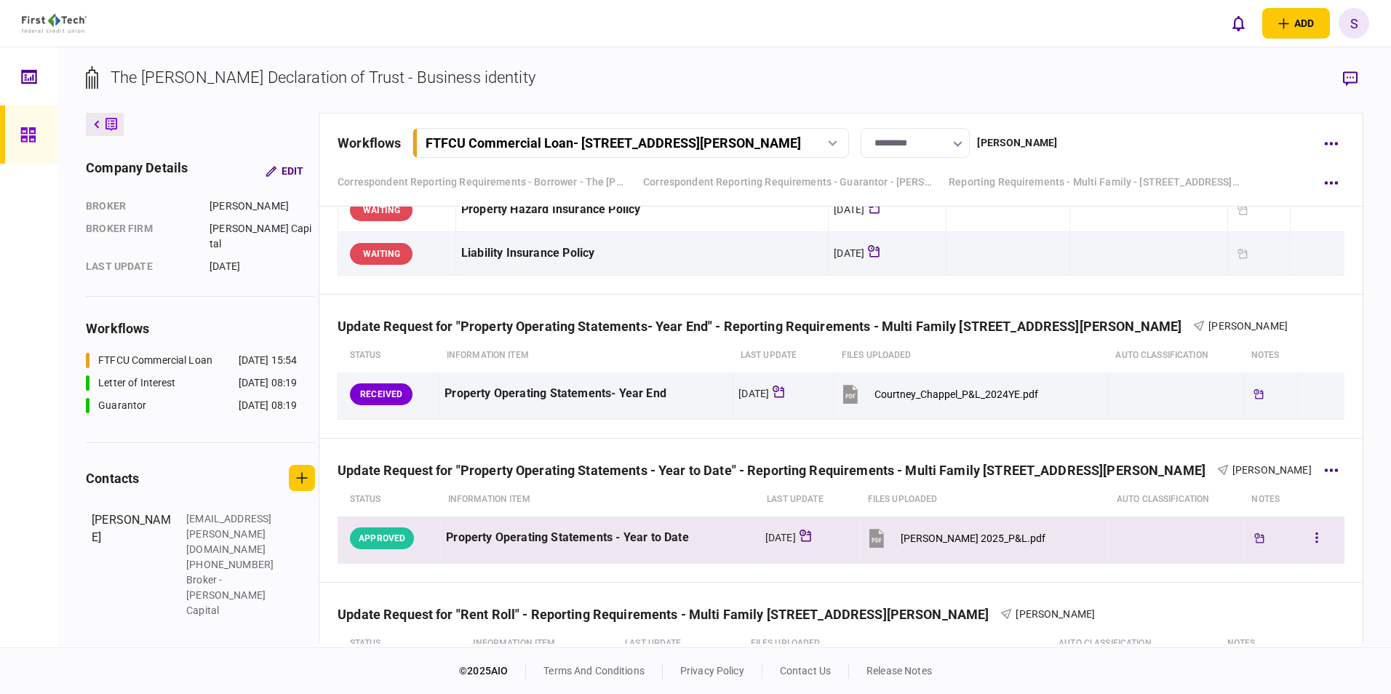
scroll to position [570, 0]
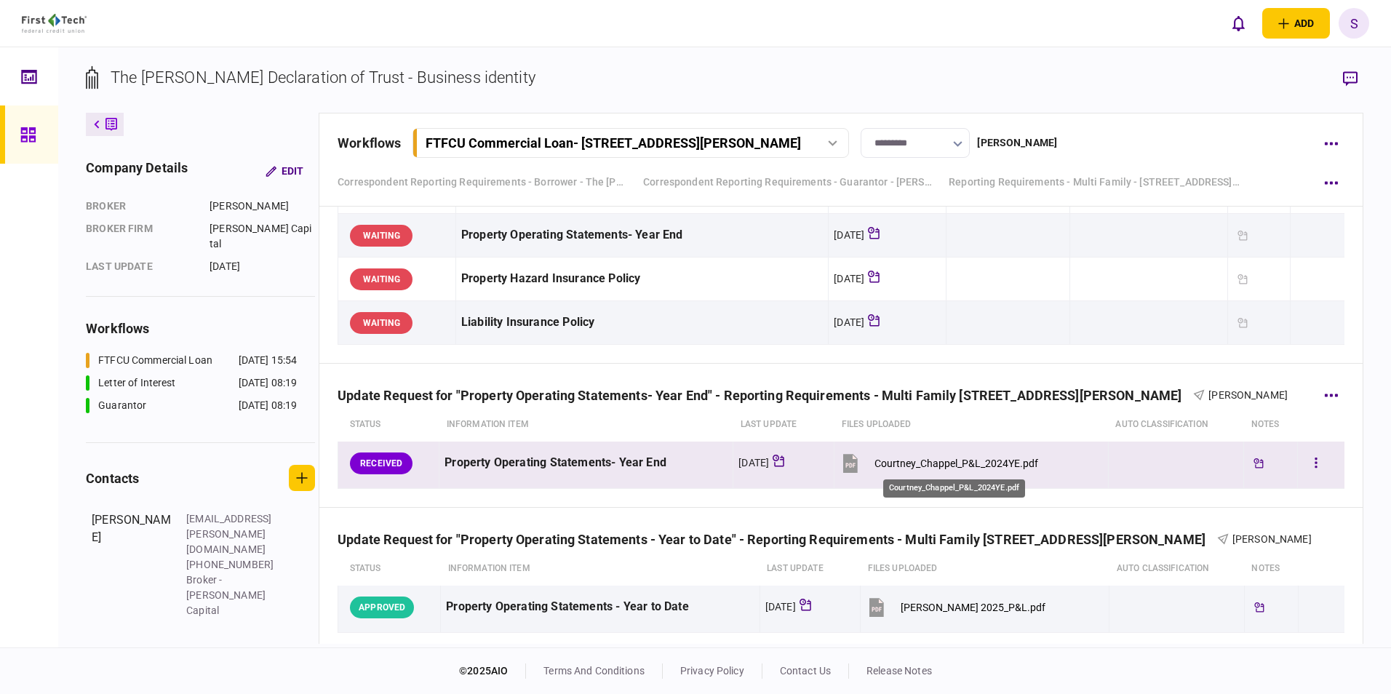
click at [939, 466] on div "Courtney_Chappel_P&L_2024YE.pdf" at bounding box center [956, 464] width 164 height 12
click at [1307, 454] on button "button" at bounding box center [1316, 463] width 26 height 26
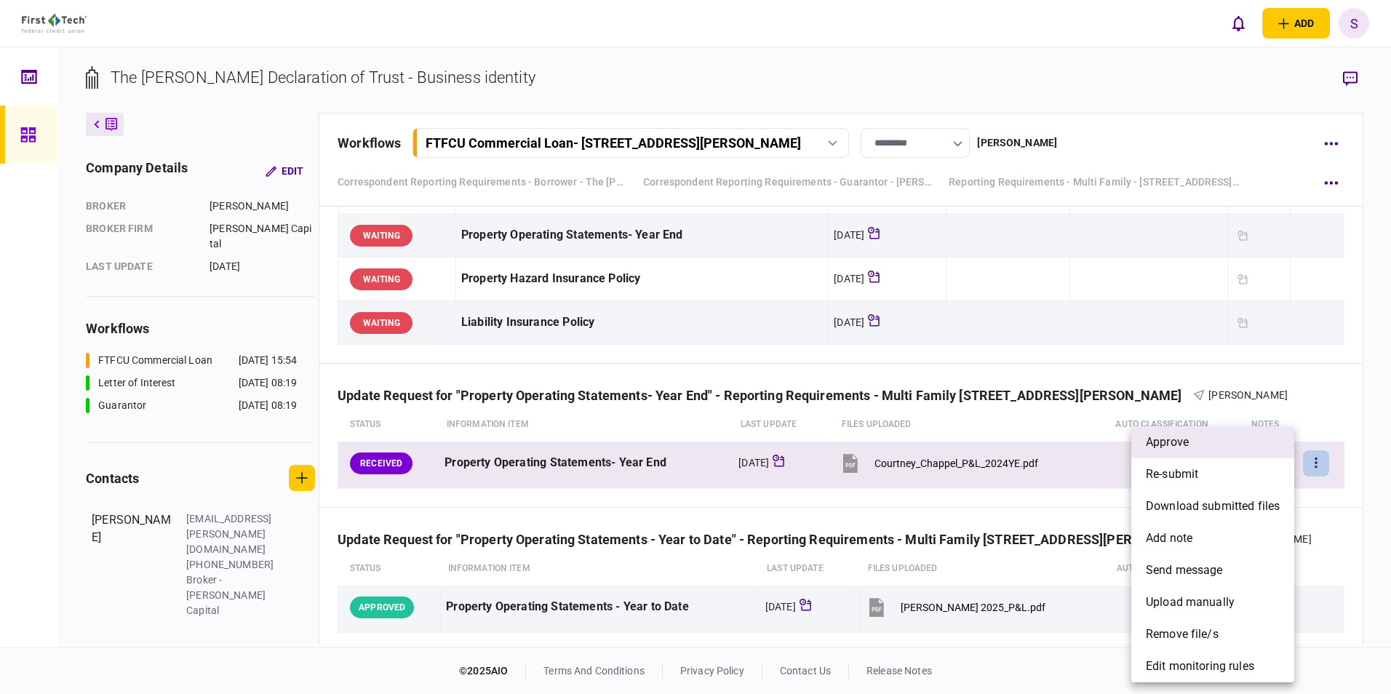
click at [1217, 444] on li "approve" at bounding box center [1212, 442] width 163 height 32
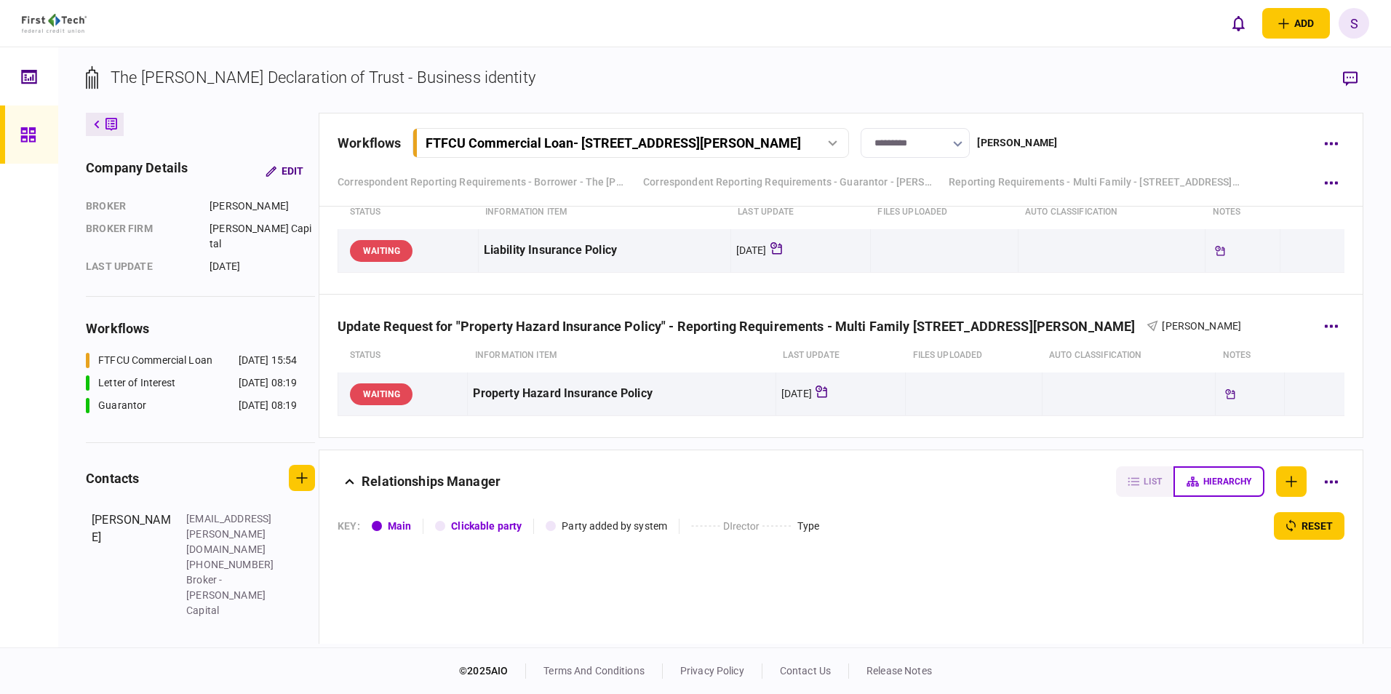
scroll to position [1953, 0]
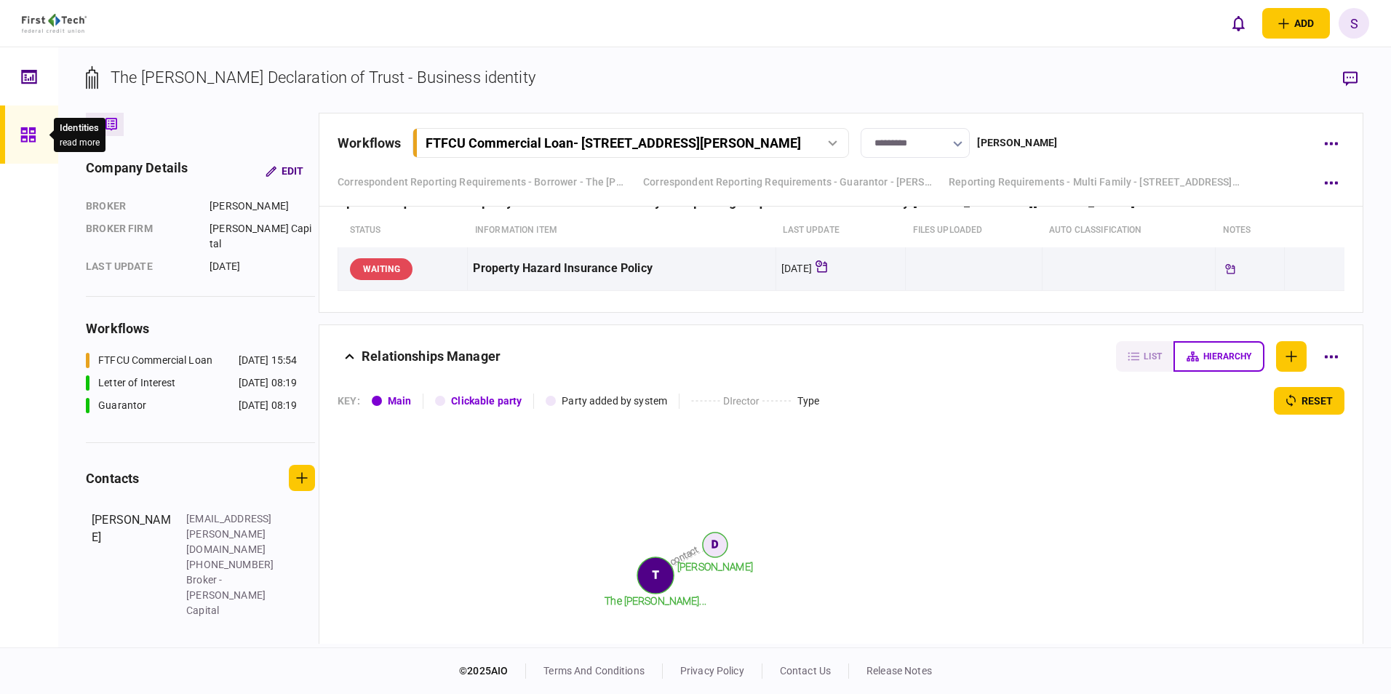
click at [29, 127] on icon at bounding box center [28, 135] width 16 height 17
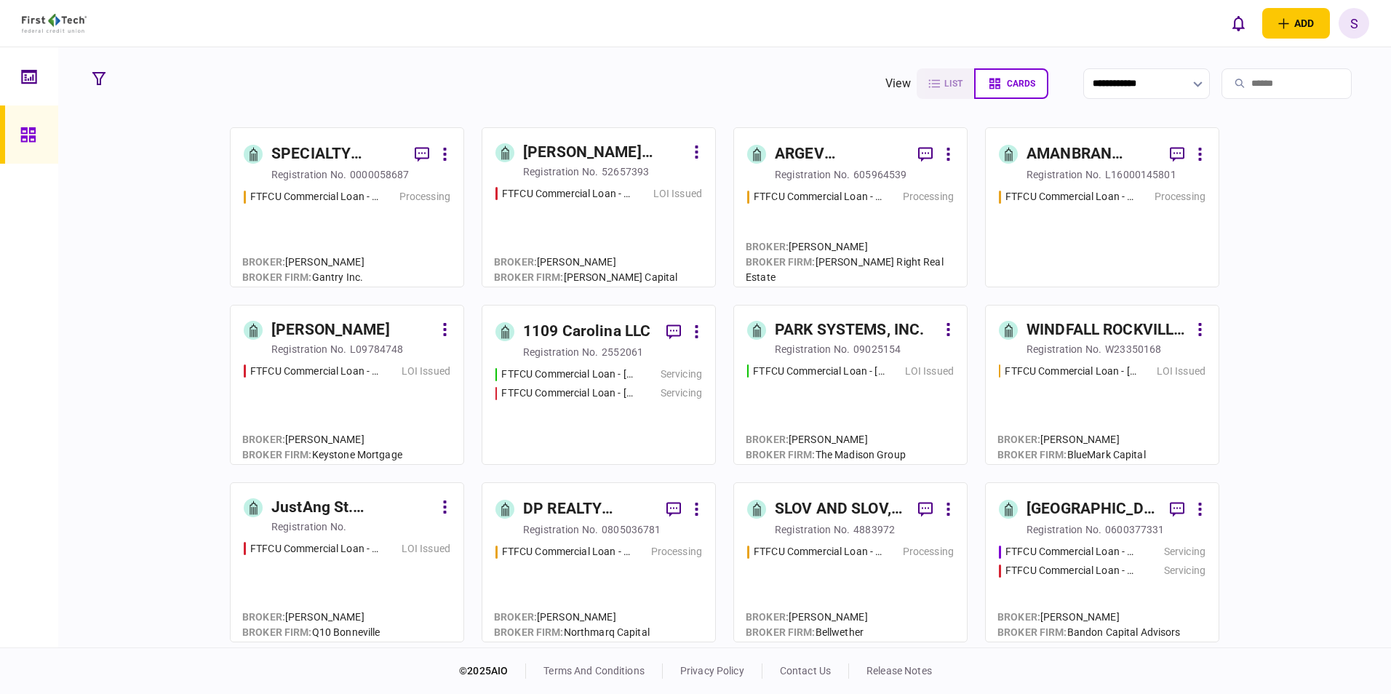
click at [1239, 87] on input "search" at bounding box center [1286, 83] width 130 height 31
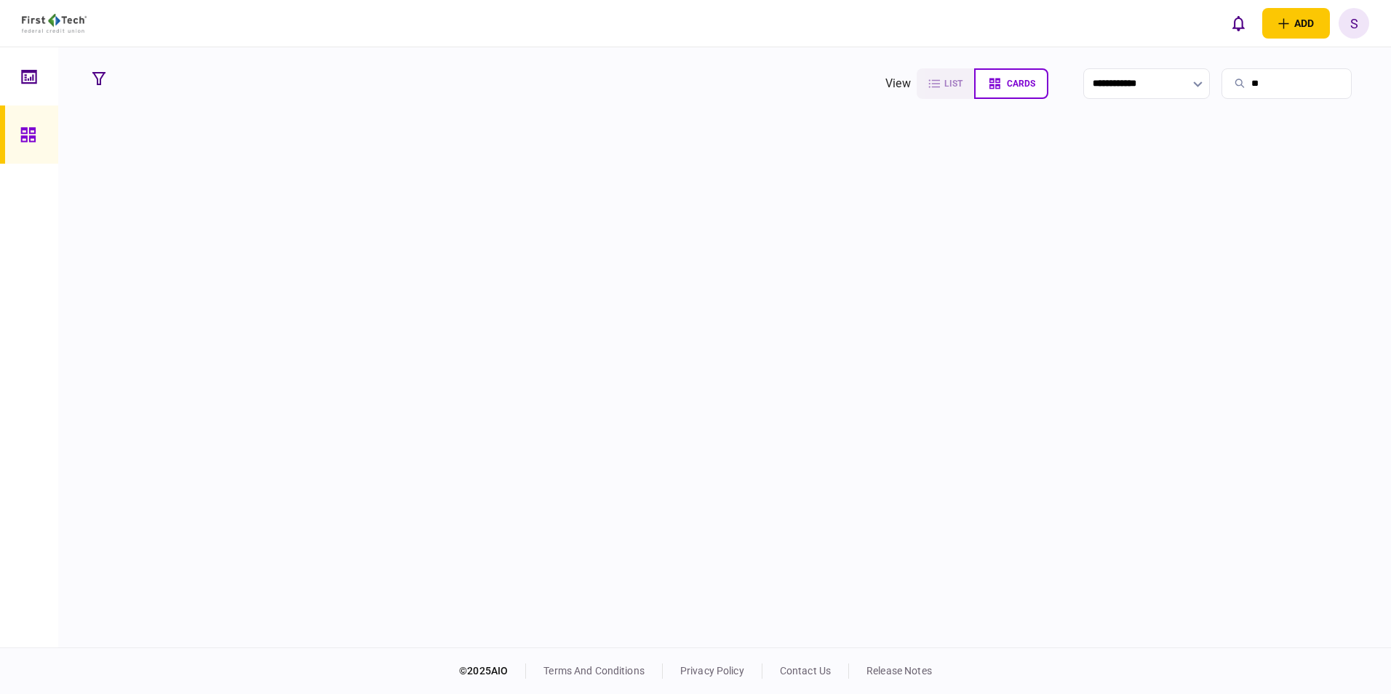
type input "*"
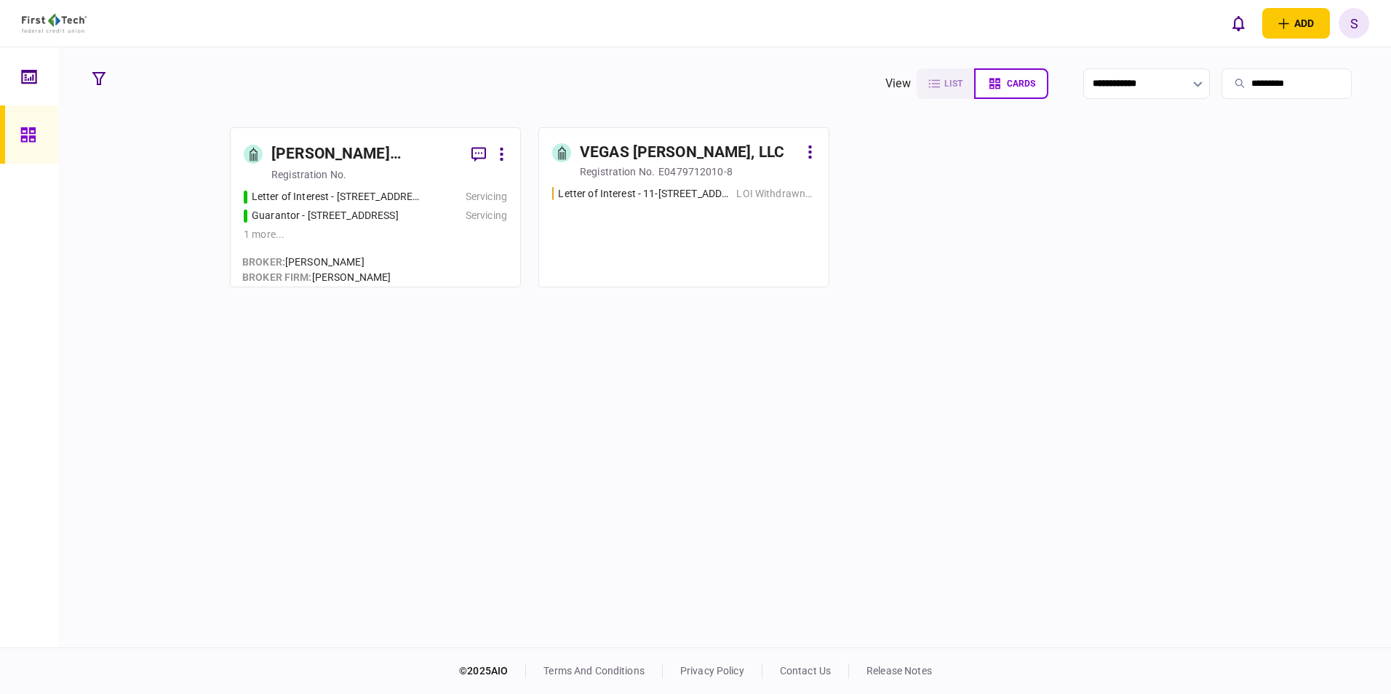
type input "*********"
click at [331, 178] on div "registration no." at bounding box center [308, 174] width 75 height 15
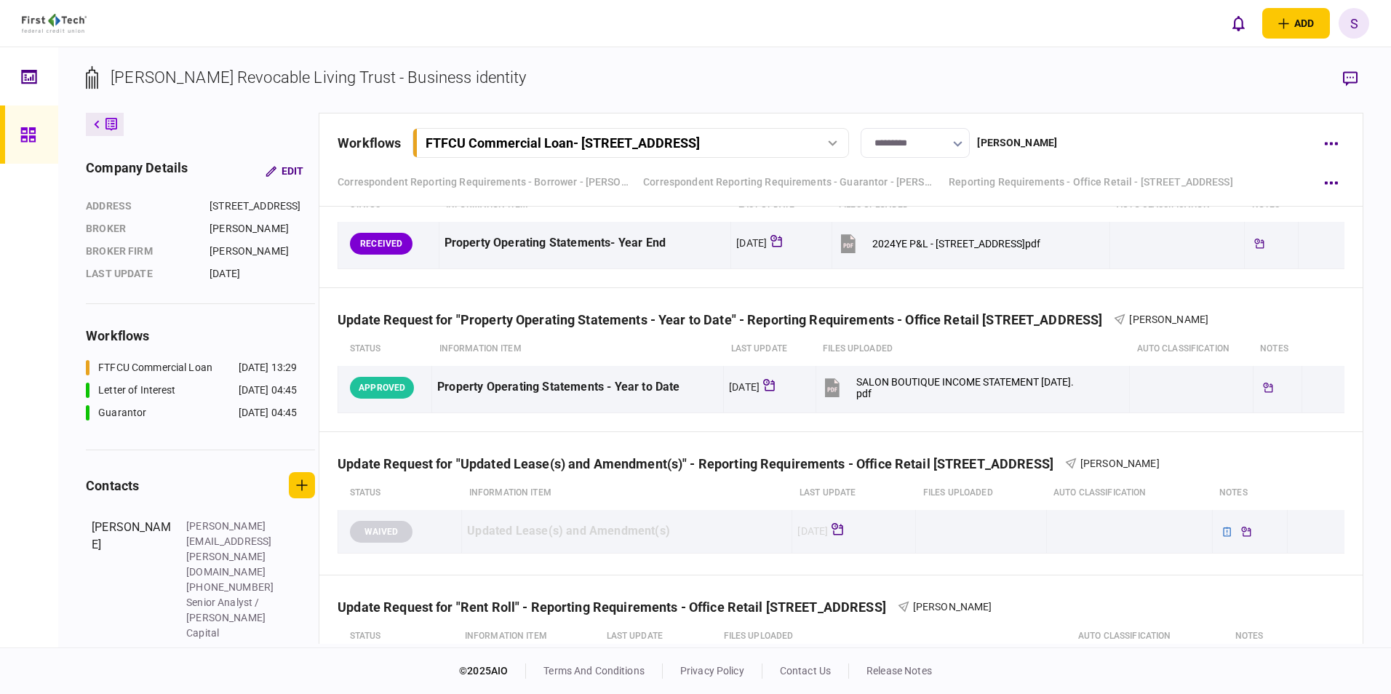
scroll to position [817, 0]
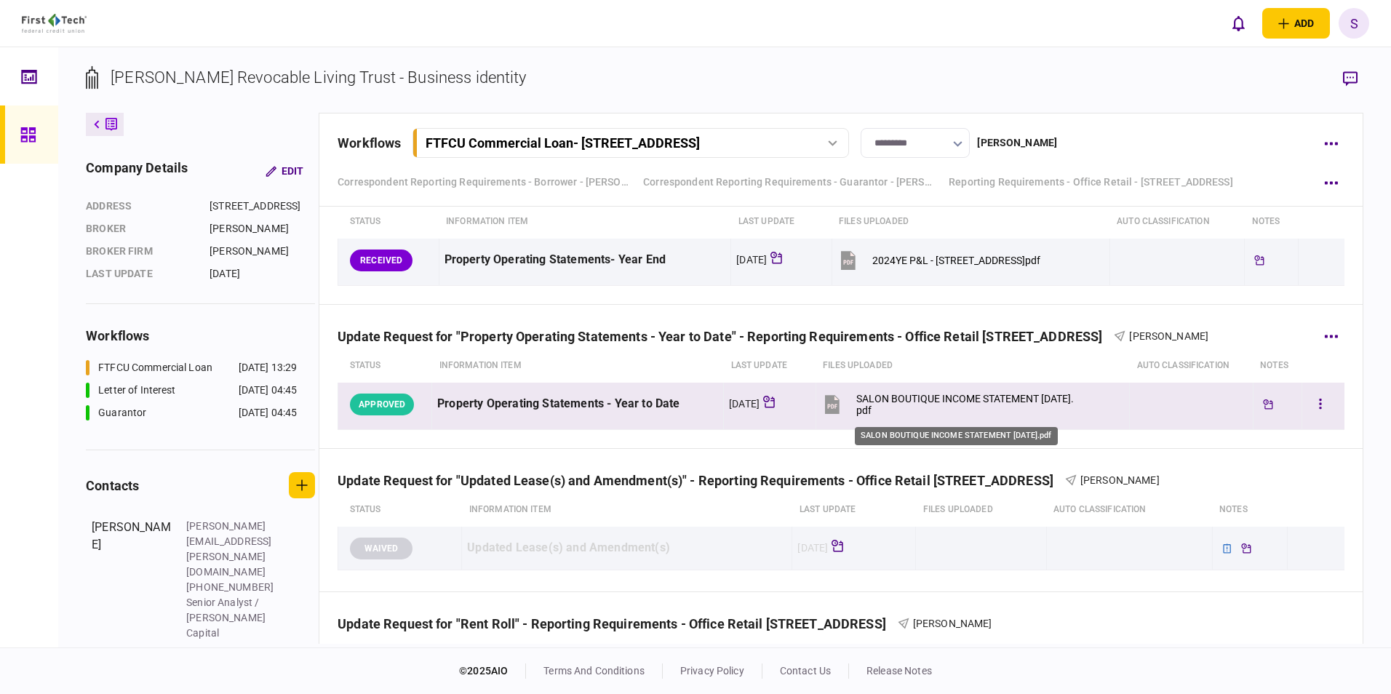
click at [1016, 396] on div "SALON BOUTIQUE INCOME STATEMENT [DATE].pdf" at bounding box center [966, 404] width 220 height 23
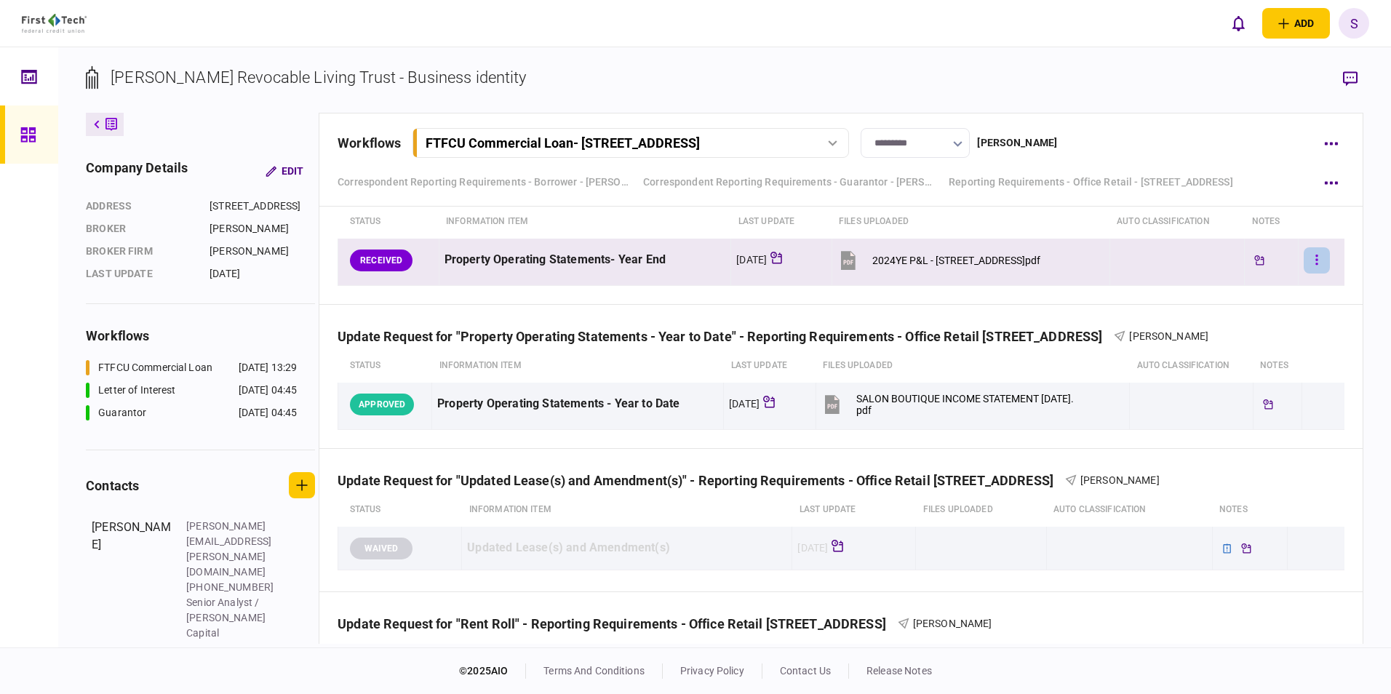
click at [1312, 263] on button "button" at bounding box center [1317, 260] width 26 height 26
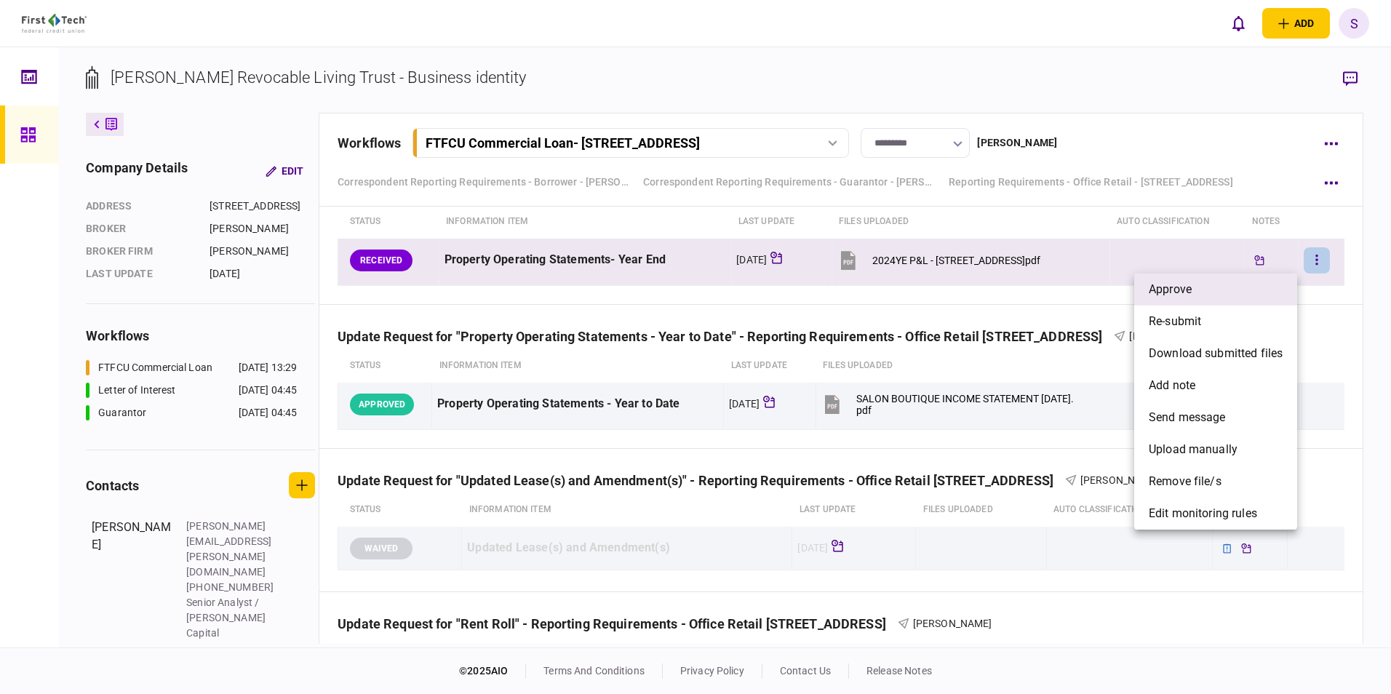
click at [1189, 292] on span "approve" at bounding box center [1170, 289] width 43 height 17
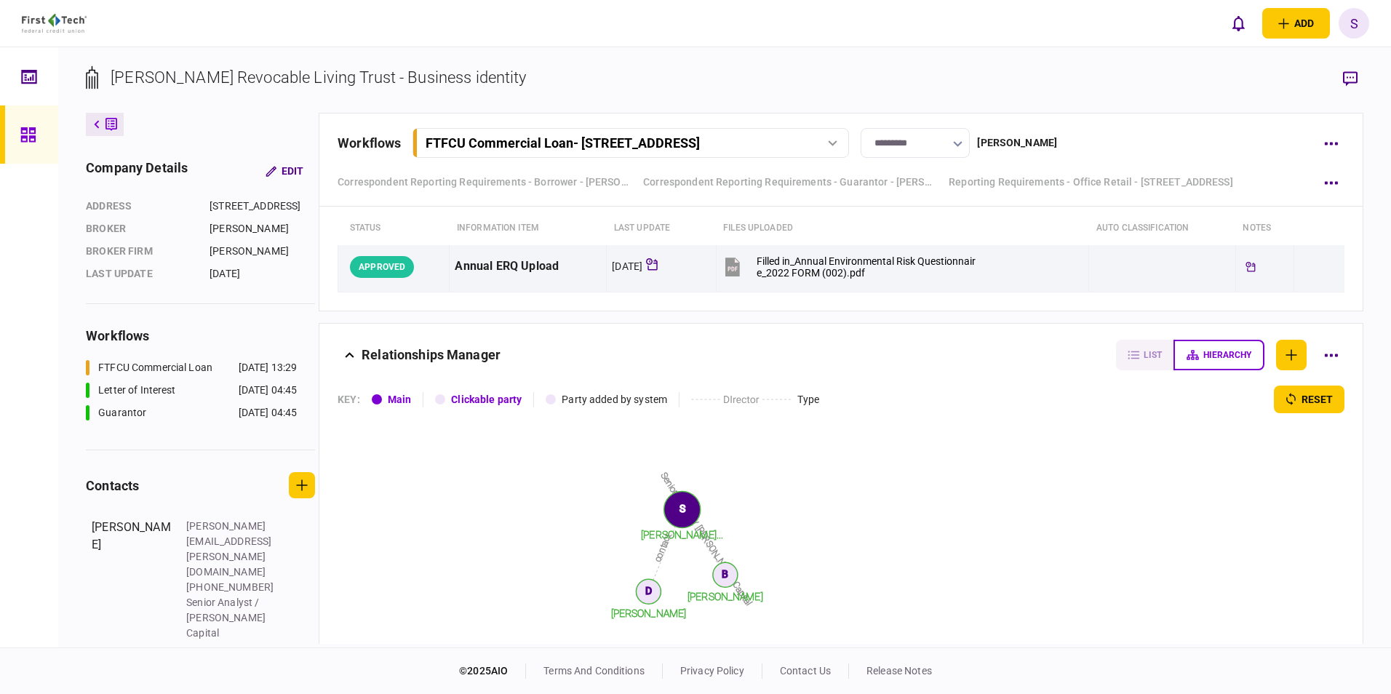
scroll to position [1972, 0]
